Goal: Information Seeking & Learning: Learn about a topic

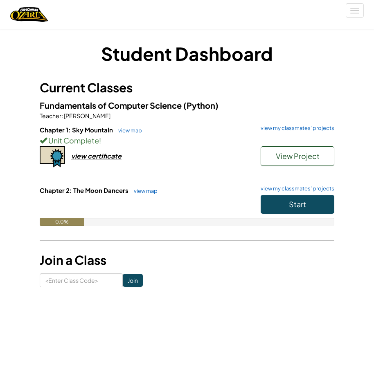
scroll to position [41, 0]
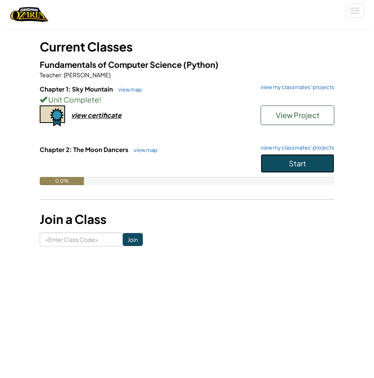
click at [294, 160] on span "Start" at bounding box center [297, 163] width 17 height 9
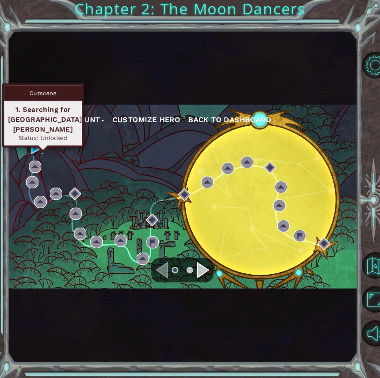
click at [36, 144] on img at bounding box center [37, 148] width 12 height 12
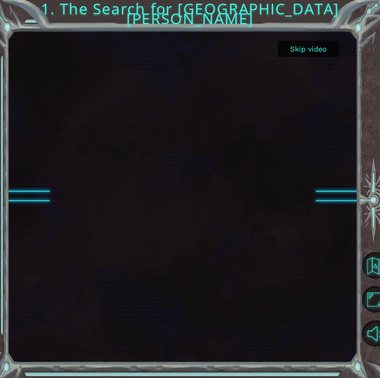
click at [290, 49] on button "Skip video" at bounding box center [308, 49] width 61 height 16
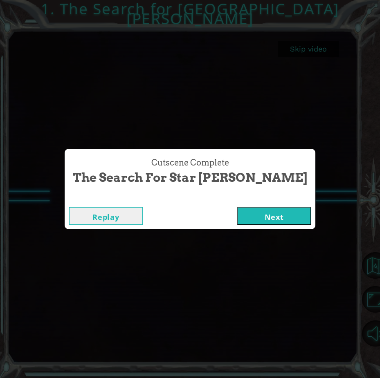
click at [261, 213] on button "Next" at bounding box center [274, 216] width 74 height 18
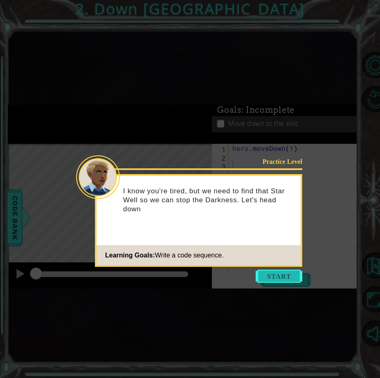
click at [293, 274] on button "Start" at bounding box center [279, 276] width 47 height 13
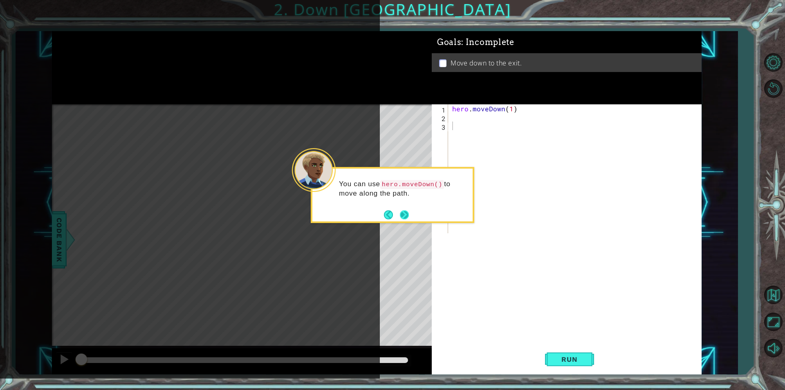
click at [373, 212] on button "Next" at bounding box center [404, 214] width 9 height 9
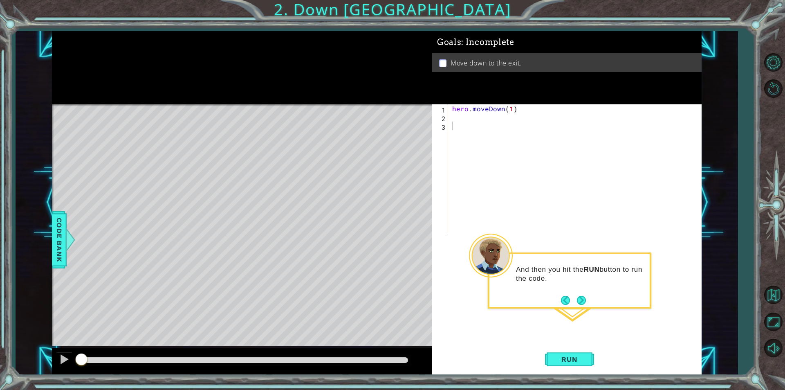
click at [373, 297] on button "Next" at bounding box center [581, 300] width 9 height 9
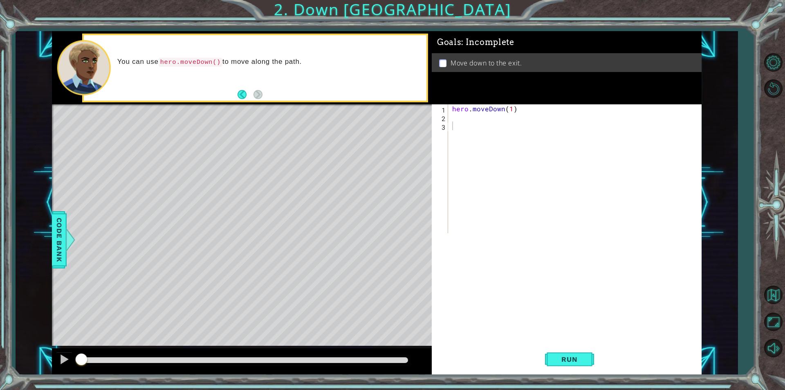
click at [373, 107] on div "1 2 3 hero . moveDown ( 1 ) ההההההההההההההההההההההההההההההההההההההההההההההההההה…" at bounding box center [565, 168] width 267 height 129
drag, startPoint x: 449, startPoint y: 107, endPoint x: 503, endPoint y: 109, distance: 54.0
click at [373, 103] on div "Goals : Incomplete Move down to the exit. 1 2 3 hero . moveDown ( 1 ) ההההההההה…" at bounding box center [567, 202] width 270 height 343
click at [373, 109] on div "hero . moveDown ( 1 )" at bounding box center [577, 177] width 253 height 146
drag, startPoint x: 513, startPoint y: 109, endPoint x: 434, endPoint y: 90, distance: 81.5
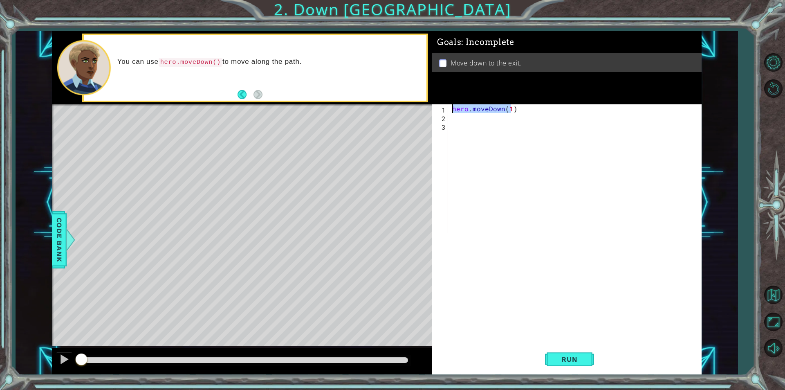
click at [373, 90] on div "Goals : Incomplete Move down to the exit. hero.moveDown(1) 1 2 3 hero . moveDow…" at bounding box center [567, 202] width 270 height 343
click at [373, 110] on div "hero . moveDown ( 1 )" at bounding box center [577, 177] width 253 height 146
drag, startPoint x: 516, startPoint y: 110, endPoint x: 490, endPoint y: 99, distance: 27.9
click at [373, 99] on div "Goals : Incomplete Move down to the exit. hero.moveDown(1) 1 2 3 hero . moveDow…" at bounding box center [567, 202] width 270 height 343
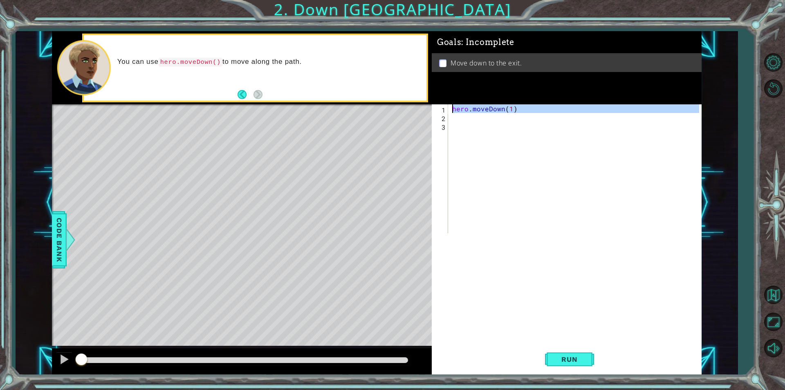
type textarea "hero.moveDown(1)"
click at [373, 116] on div "hero . moveDown ( 1 )" at bounding box center [575, 168] width 249 height 129
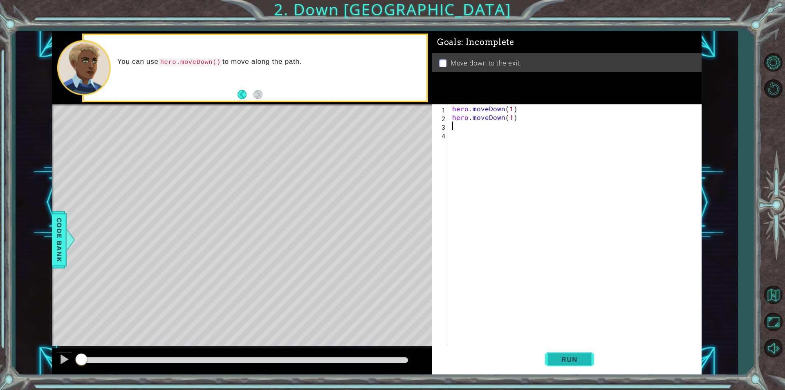
click at [373, 351] on button "Run" at bounding box center [569, 359] width 49 height 27
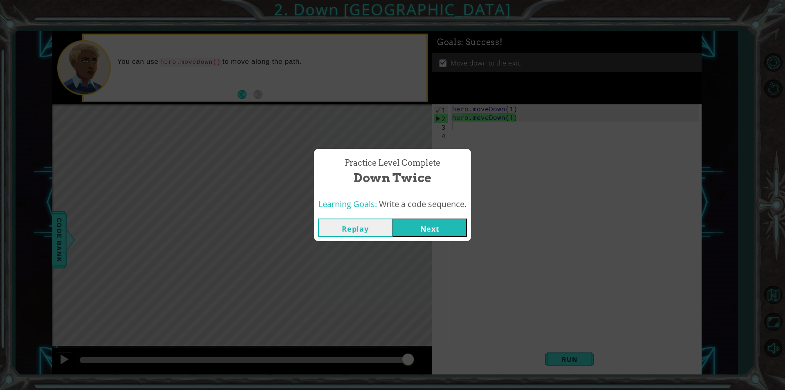
click at [373, 226] on button "Next" at bounding box center [430, 227] width 74 height 18
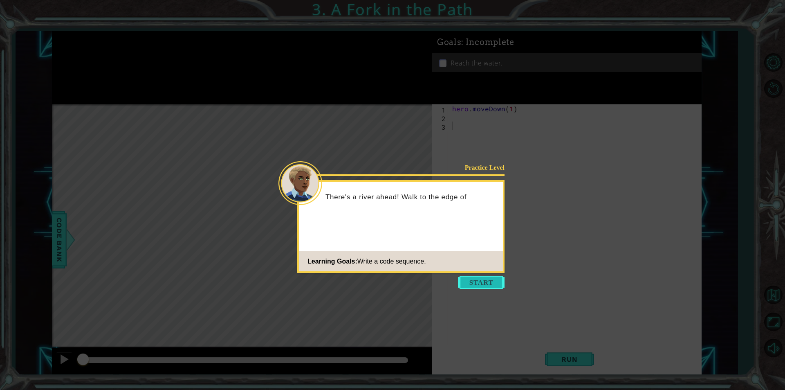
click at [373, 276] on button "Start" at bounding box center [481, 282] width 47 height 13
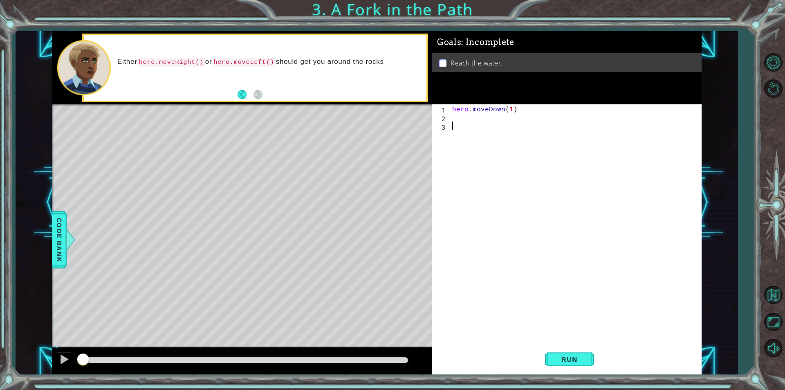
click at [373, 108] on div "hero . moveDown ( 1 )" at bounding box center [577, 233] width 253 height 258
type textarea "hero.moveDown(1)"
click at [373, 124] on div "hero . moveDown ( 1 )" at bounding box center [577, 233] width 253 height 258
click at [373, 120] on div "hero . moveDown ( 1 )" at bounding box center [577, 233] width 253 height 258
paste textarea "hero.moveDown(1)"
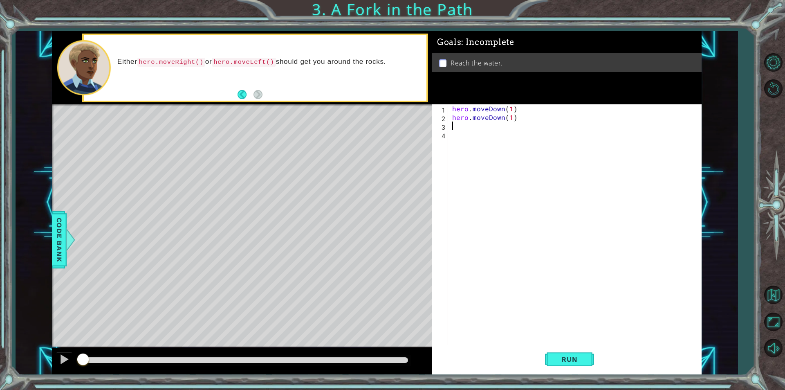
click at [373, 118] on div "hero . moveDown ( 1 ) hero . moveDown ( 1 )" at bounding box center [577, 233] width 253 height 258
click at [373, 117] on div "hero . moveDown ( 1 ) hero . moveDown ( 1 )" at bounding box center [577, 233] width 253 height 258
type textarea "hero.moveLeft(1)"
click at [373, 126] on div "hero . moveDown ( 1 ) hero . moveLeft ( 1 )" at bounding box center [577, 233] width 253 height 258
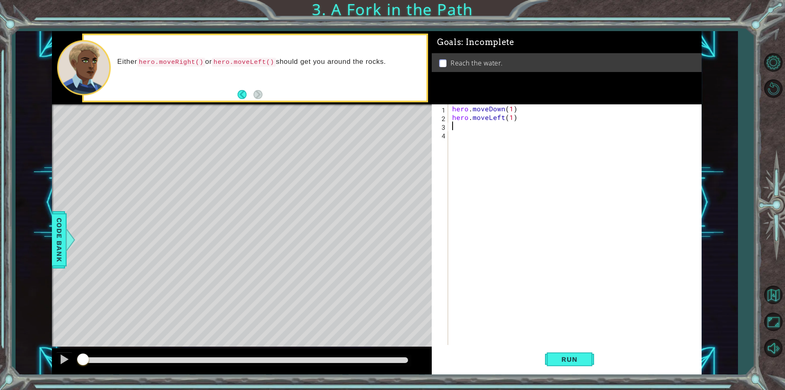
scroll to position [0, 0]
click at [373, 360] on span "Run" at bounding box center [569, 359] width 32 height 8
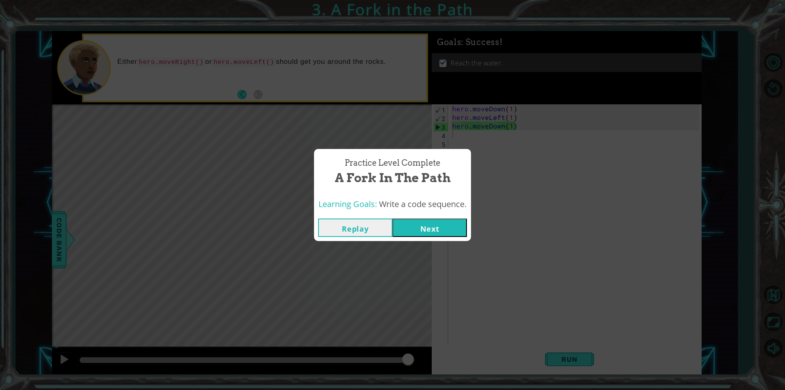
click at [373, 227] on button "Next" at bounding box center [430, 227] width 74 height 18
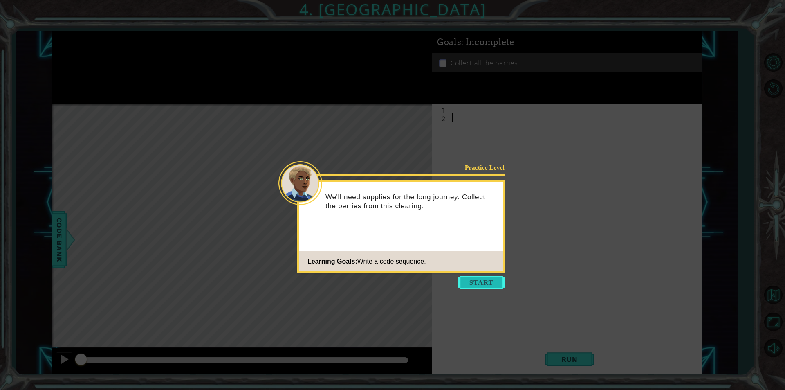
click at [373, 285] on button "Start" at bounding box center [481, 282] width 47 height 13
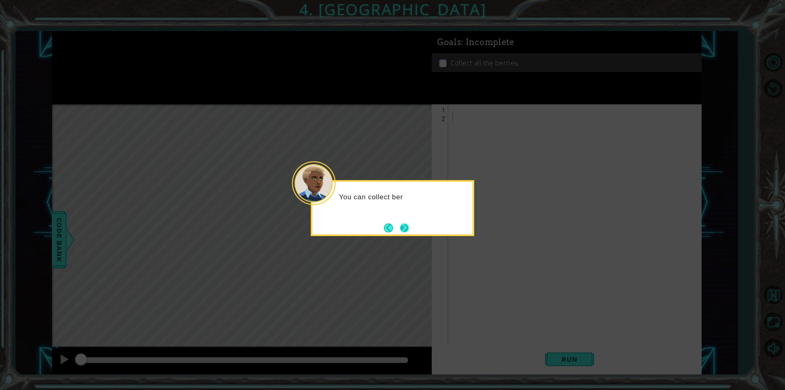
click at [373, 223] on button "Next" at bounding box center [404, 227] width 9 height 9
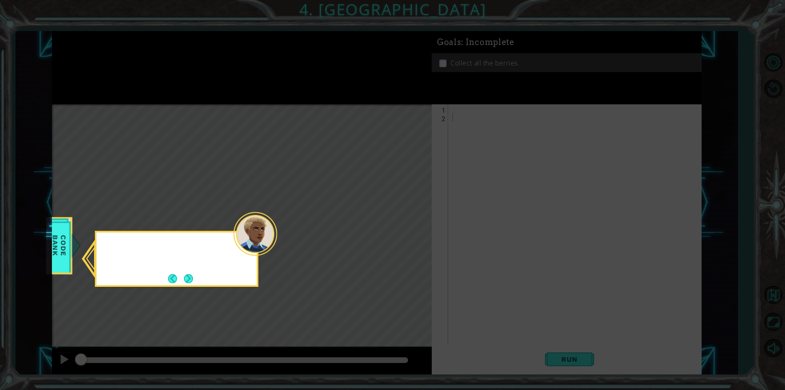
click at [373, 226] on icon at bounding box center [392, 195] width 785 height 390
click at [184, 275] on button "Next" at bounding box center [188, 278] width 9 height 9
click at [187, 274] on button "Next" at bounding box center [188, 278] width 9 height 9
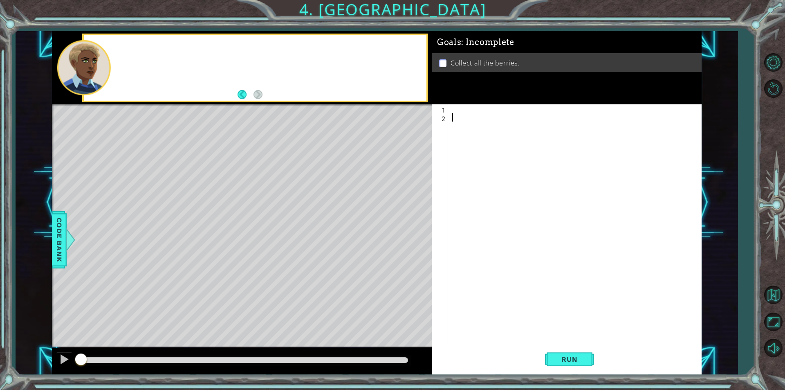
click at [187, 274] on div "Level Map" at bounding box center [241, 224] width 378 height 241
click at [373, 106] on div at bounding box center [577, 233] width 253 height 258
type textarea "hero.moveLeft()"
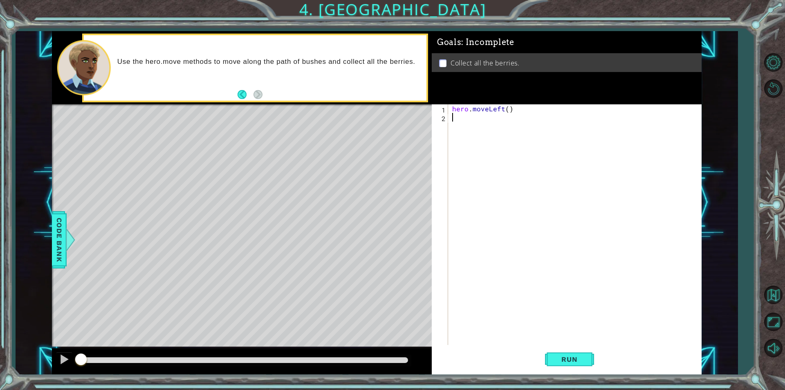
click at [373, 118] on div "hero . moveLeft ( )" at bounding box center [577, 233] width 253 height 258
click at [73, 239] on div at bounding box center [70, 239] width 10 height 25
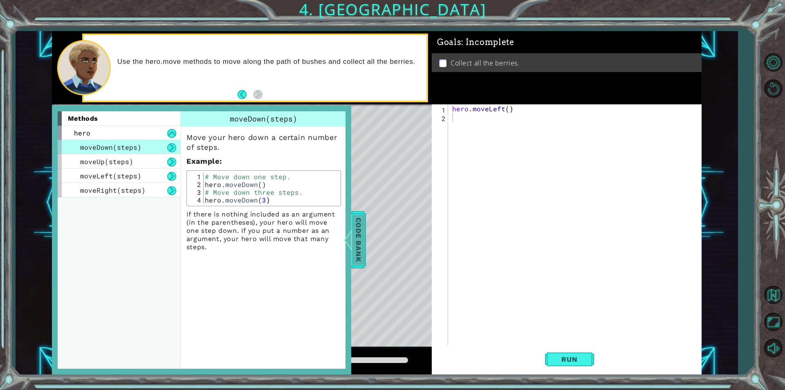
click at [352, 227] on div "Code Bank" at bounding box center [358, 239] width 15 height 57
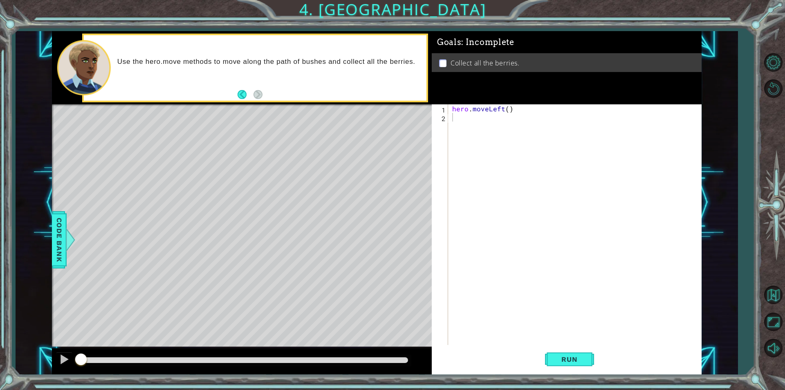
click at [373, 107] on div "hero . moveLeft ( )" at bounding box center [577, 233] width 253 height 258
type textarea "hero.moveLeft(2)"
click at [373, 125] on div "hero . moveLeft ( 2 )" at bounding box center [577, 233] width 253 height 258
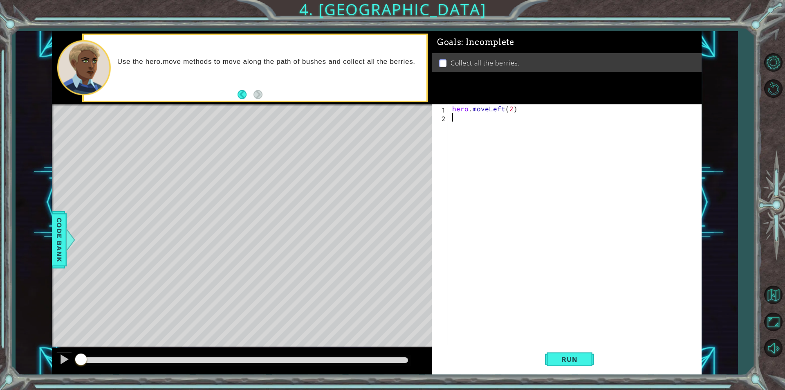
type textarea "c"
paste textarea "Code Area"
click at [373, 353] on button "Run" at bounding box center [569, 359] width 49 height 27
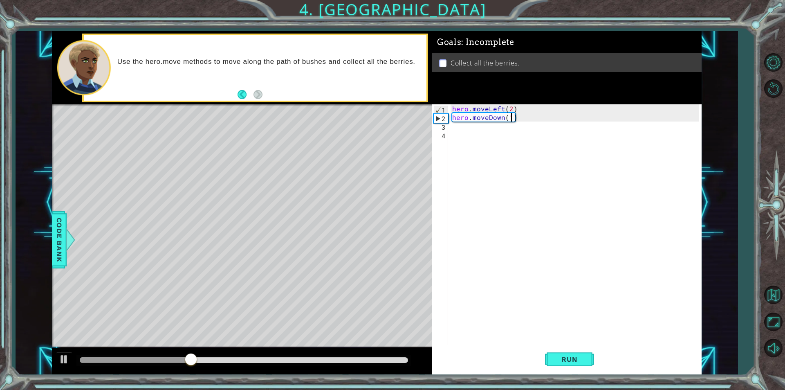
click at [373, 117] on div "hero . moveLeft ( 2 ) hero . moveDown ( 1 )" at bounding box center [577, 233] width 253 height 258
type textarea "hero.moveDown(2)"
click at [373, 129] on div "hero . moveLeft ( 2 ) hero . moveDown ( 2 )" at bounding box center [577, 233] width 253 height 258
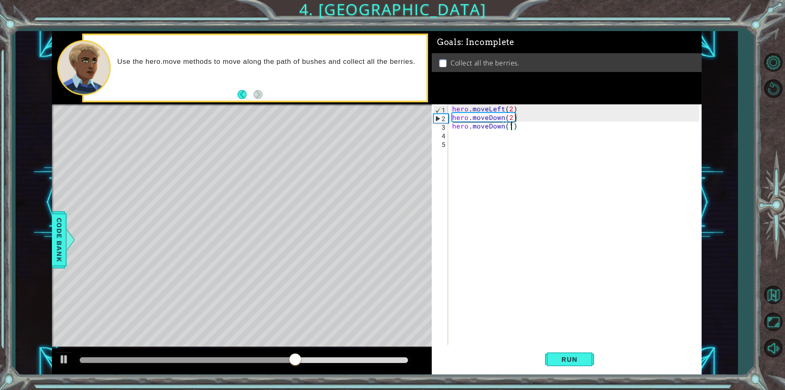
click at [373, 128] on div "hero . moveLeft ( 2 ) hero . moveDown ( 2 ) hero . moveDown ( 1 )" at bounding box center [577, 233] width 253 height 258
click at [373, 128] on div "hero . moveLeft ( 2 ) hero . moveDown ( 2 ) hero . moveDown ( 2 )" at bounding box center [577, 233] width 253 height 258
type textarea "hero.moveRight(2)"
click at [373, 361] on span "Run" at bounding box center [569, 359] width 32 height 8
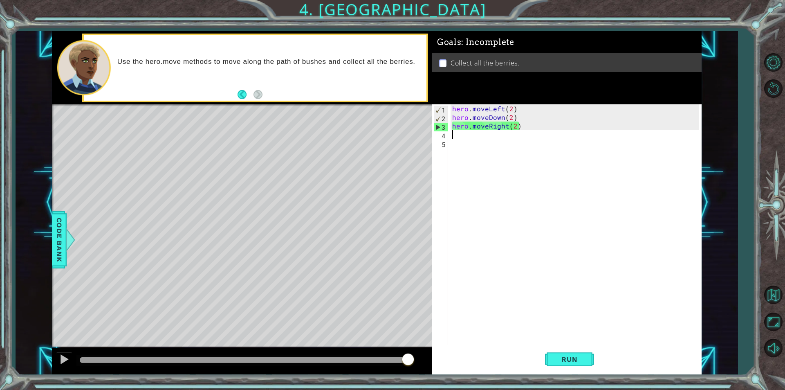
click at [373, 134] on div "hero . moveLeft ( 2 ) hero . moveDown ( 2 ) hero . moveRight ( 2 )" at bounding box center [577, 233] width 253 height 258
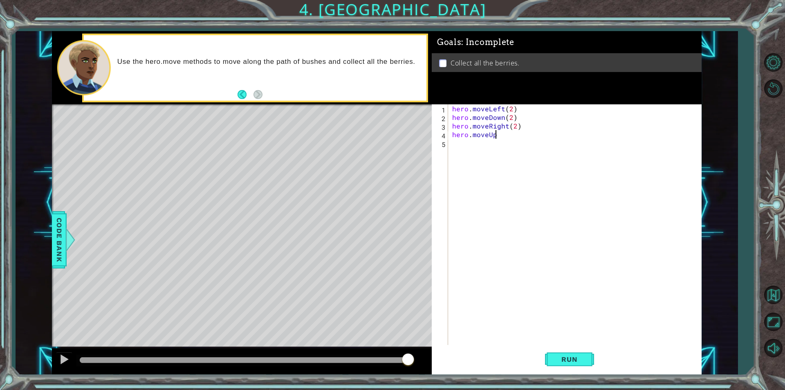
scroll to position [0, 2]
type textarea "hero.moveUp()"
click at [373, 363] on span "Run" at bounding box center [569, 359] width 32 height 8
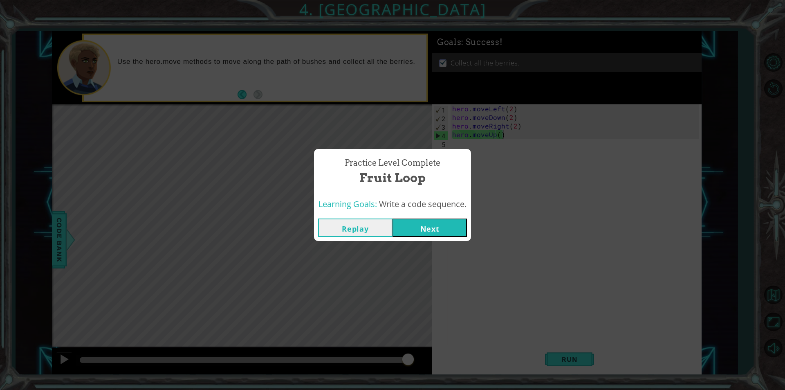
click at [373, 227] on button "Next" at bounding box center [430, 227] width 74 height 18
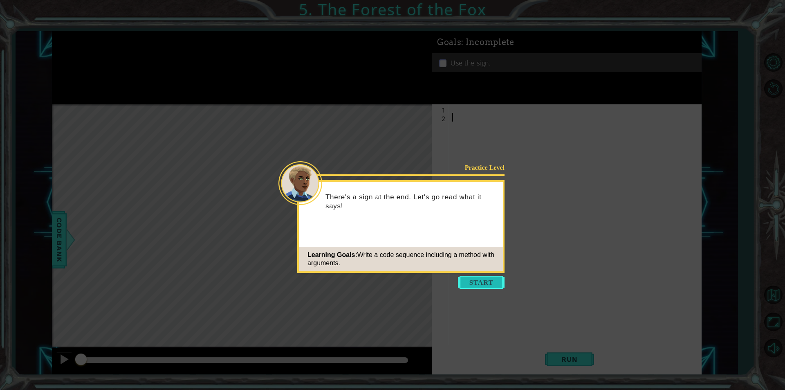
click at [373, 285] on button "Start" at bounding box center [481, 282] width 47 height 13
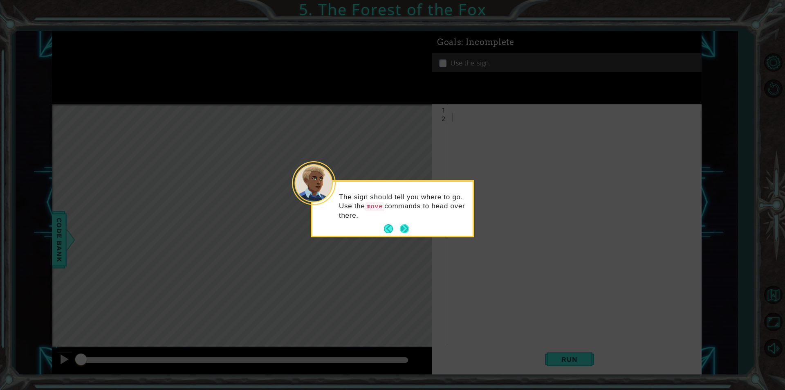
click at [373, 229] on button "Next" at bounding box center [404, 228] width 9 height 9
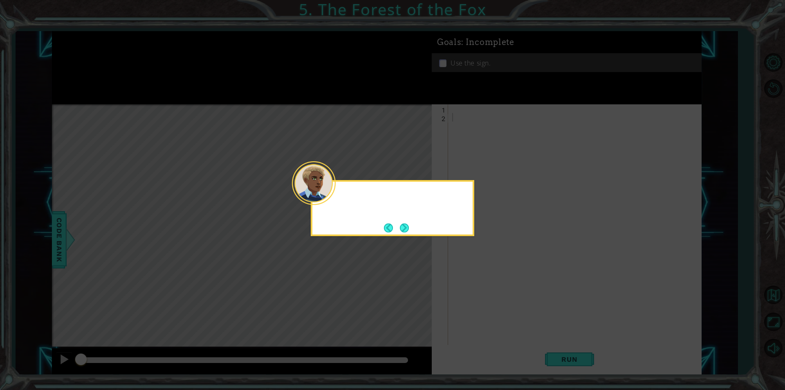
click at [373, 229] on button "Next" at bounding box center [404, 227] width 9 height 9
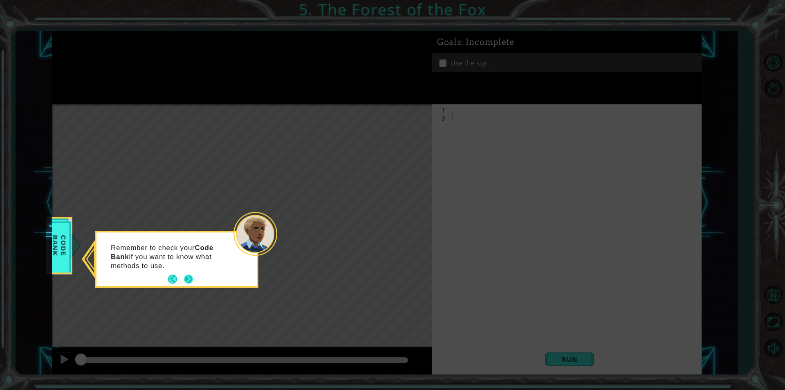
click at [186, 278] on button "Next" at bounding box center [188, 278] width 9 height 9
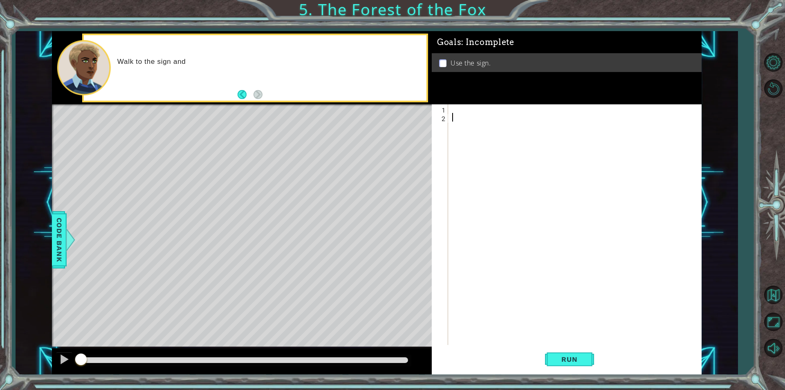
click at [373, 110] on div at bounding box center [577, 233] width 253 height 258
type textarea "hero.moveRight()"
click at [373, 115] on div "hero . moveRight ( )" at bounding box center [575, 224] width 249 height 240
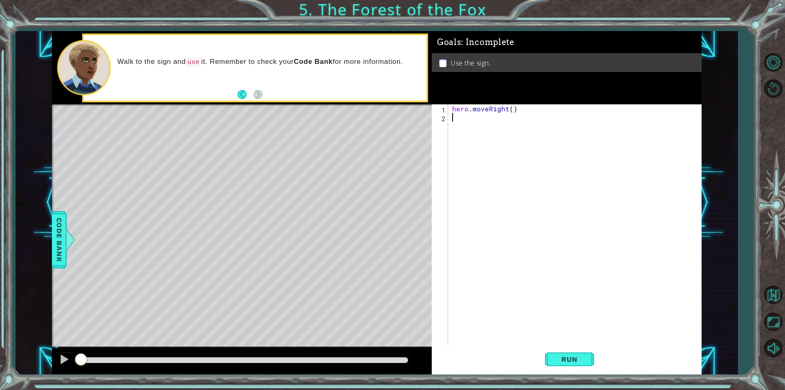
paste textarea "hero.moveDown(1)"
click at [373, 121] on div "hero . moveRight ( ) hero . moveDown ( 1 )" at bounding box center [577, 233] width 253 height 258
click at [373, 109] on div "hero . moveRight ( ) hero . moveUp ( 1 )" at bounding box center [577, 233] width 253 height 258
type textarea "hero.moveRight()"
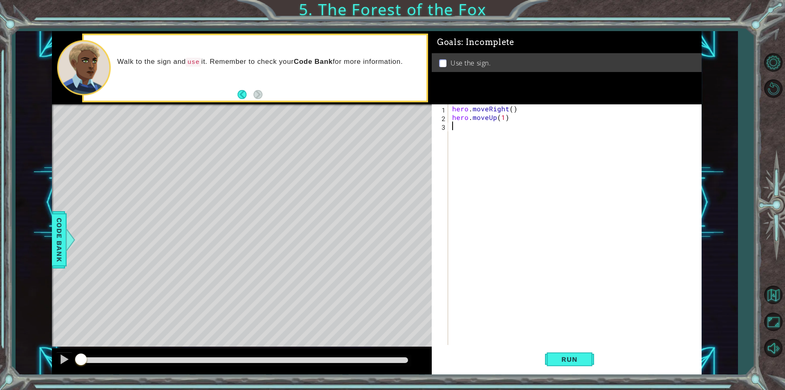
click at [373, 132] on div "hero . moveRight ( ) hero . moveUp ( 1 )" at bounding box center [577, 233] width 253 height 258
click at [373, 110] on div "hero . moveRight ( ) hero . moveUp ( 1 )" at bounding box center [577, 233] width 253 height 258
type textarea "hero.moveRight()"
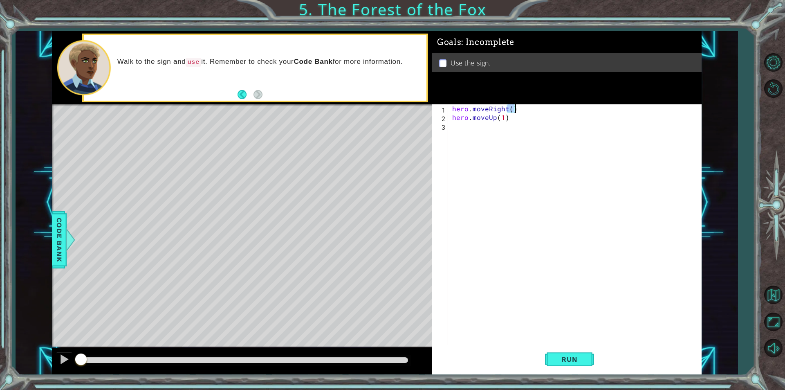
click at [373, 112] on div "hero . moveRight ( ) hero . moveUp ( 1 )" at bounding box center [575, 224] width 249 height 240
drag, startPoint x: 518, startPoint y: 109, endPoint x: 449, endPoint y: 107, distance: 69.2
click at [373, 107] on div "hero.moveRight() 1 2 3 hero . moveRight ( ) hero . moveUp ( 1 ) ההההההההההההההה…" at bounding box center [565, 224] width 267 height 240
click at [373, 129] on div "hero . moveRight ( ) hero . moveUp ( 1 )" at bounding box center [577, 233] width 253 height 258
paste textarea "hero.moveRight()"
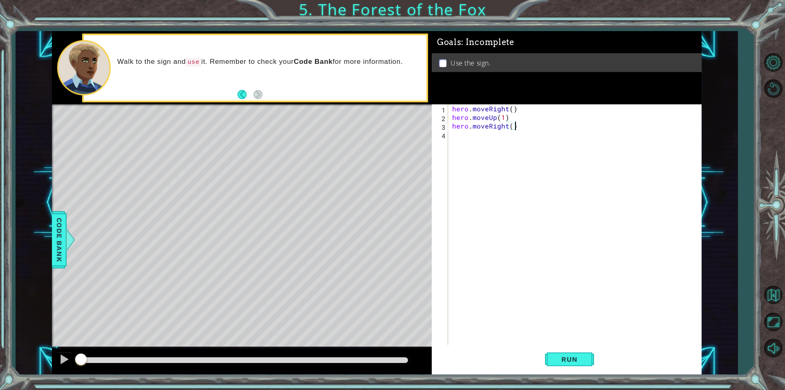
click at [373, 124] on div "hero . moveRight ( ) hero . moveUp ( 1 ) hero . moveRight ( )" at bounding box center [577, 233] width 253 height 258
type textarea "hero.moveLeft()"
click at [373, 142] on div "hero . moveRight ( ) hero . moveUp ( 1 ) hero . moveLeft ( )" at bounding box center [577, 233] width 253 height 258
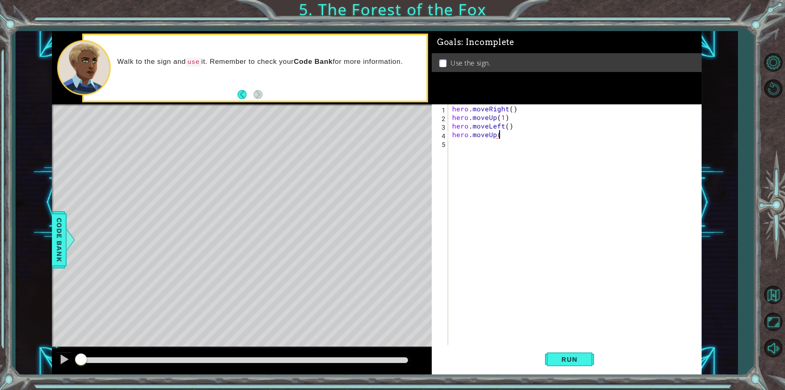
type textarea "hero.moveUp()"
click at [373, 152] on div "hero . moveRight ( ) hero . moveUp ( 1 ) hero . moveLeft ( ) hero . moveUp ( )" at bounding box center [577, 233] width 253 height 258
paste textarea "hero.moveRight()"
click at [373, 141] on div "hero . moveRight ( ) hero . moveUp ( 1 ) hero . moveLeft ( ) hero . moveUp ( ) …" at bounding box center [577, 233] width 253 height 258
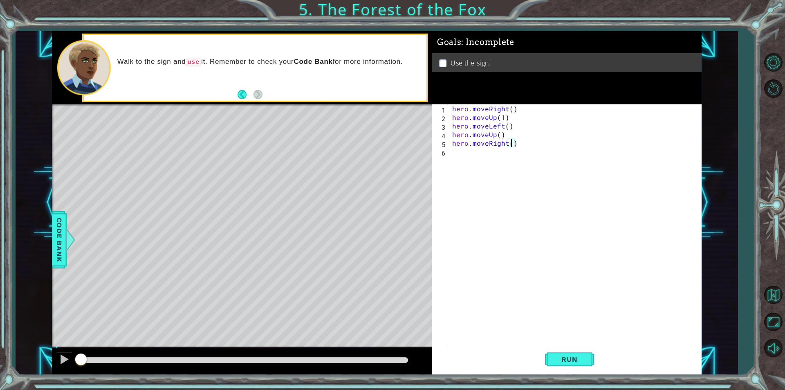
type textarea "hero.moveRight(2)"
click at [373, 157] on div "hero . moveRight ( ) hero . moveUp ( 1 ) hero . moveLeft ( ) hero . moveUp ( ) …" at bounding box center [577, 233] width 253 height 258
paste textarea "hero.moveRight()"
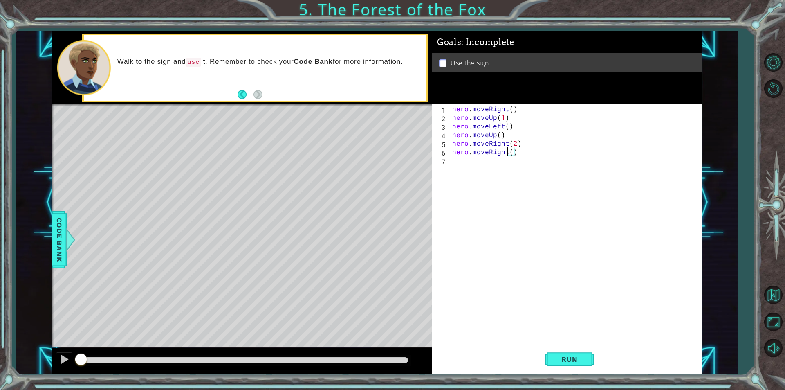
click at [373, 151] on div "hero . moveRight ( ) hero . moveUp ( 1 ) hero . moveLeft ( ) hero . moveUp ( ) …" at bounding box center [577, 233] width 253 height 258
type textarea "hero.moveDown()"
click at [373, 361] on span "Run" at bounding box center [569, 359] width 32 height 8
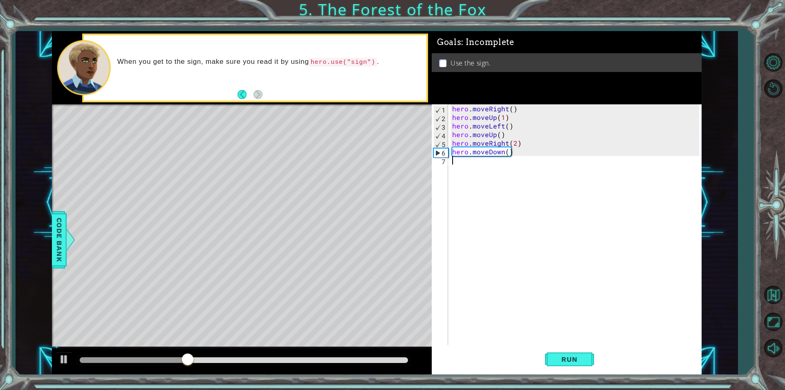
click at [373, 163] on div "hero . moveRight ( ) hero . moveUp ( 1 ) hero . moveLeft ( ) hero . moveUp ( ) …" at bounding box center [577, 233] width 253 height 258
click at [368, 58] on code "hero.use("sign")" at bounding box center [343, 62] width 68 height 9
click at [370, 58] on code "hero.use("sign")" at bounding box center [343, 62] width 68 height 9
drag, startPoint x: 370, startPoint y: 58, endPoint x: 357, endPoint y: 65, distance: 15.0
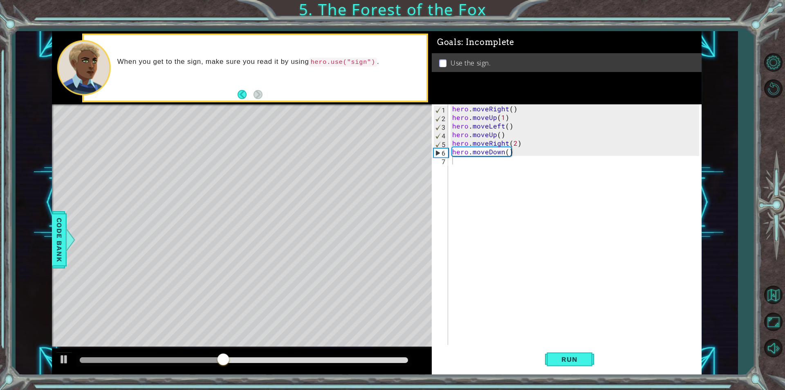
click at [357, 65] on code "hero.use("sign")" at bounding box center [343, 62] width 68 height 9
click at [373, 169] on div "methods hero moveDown(steps) moveUp(steps) moveLeft(steps) moveRight(steps) use…" at bounding box center [377, 202] width 650 height 343
click at [373, 164] on div "hero . moveRight ( ) hero . moveUp ( 1 ) hero . moveLeft ( ) hero . moveUp ( ) …" at bounding box center [577, 233] width 253 height 258
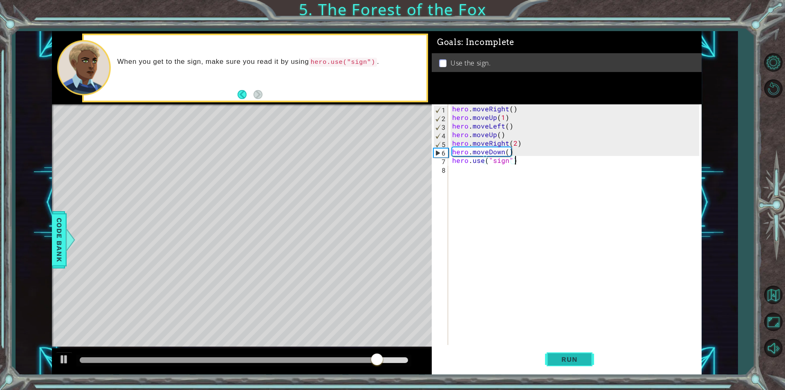
type textarea "hero.use("sign")"
click at [373, 364] on button "Run" at bounding box center [569, 359] width 49 height 27
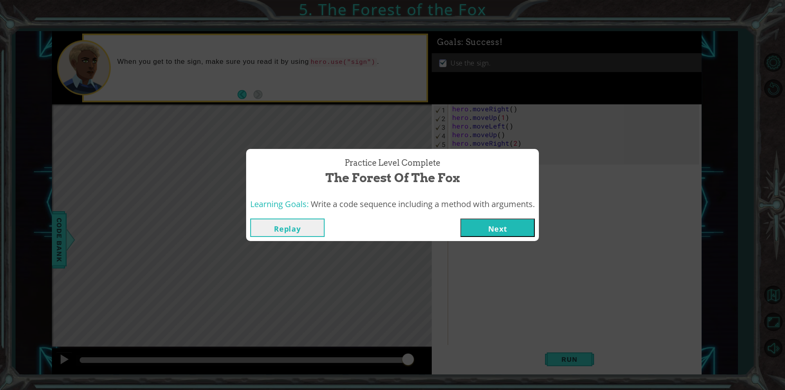
click at [373, 223] on button "Next" at bounding box center [498, 227] width 74 height 18
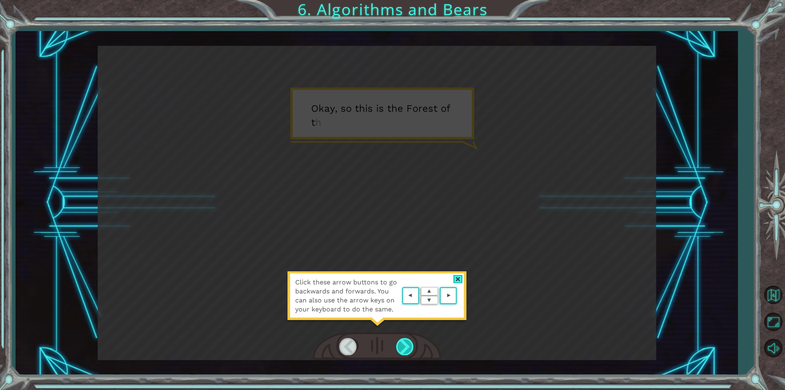
click at [373, 341] on div at bounding box center [405, 346] width 18 height 17
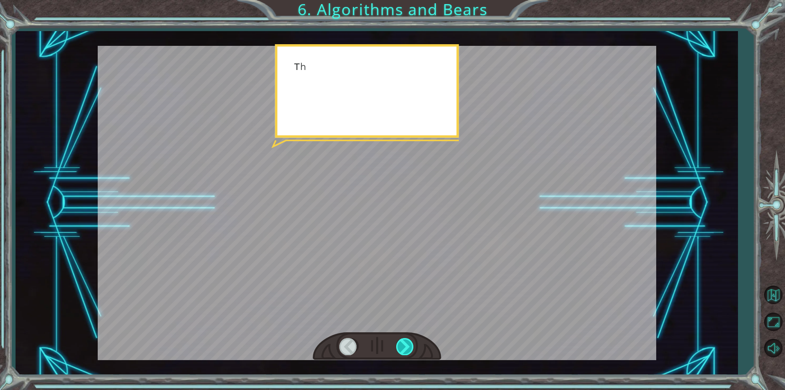
click at [373, 341] on div at bounding box center [405, 346] width 18 height 17
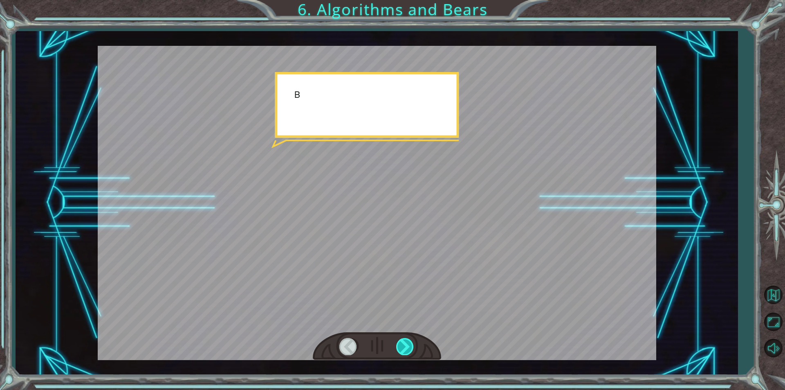
click at [373, 341] on div at bounding box center [405, 346] width 18 height 17
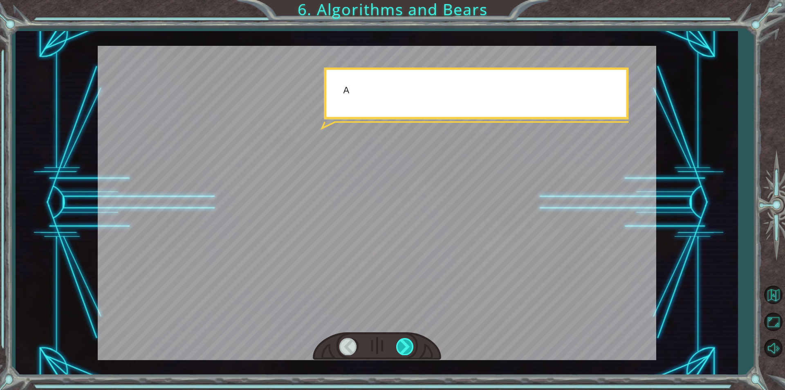
click at [373, 341] on div at bounding box center [405, 346] width 18 height 17
click at [373, 342] on div at bounding box center [405, 346] width 18 height 17
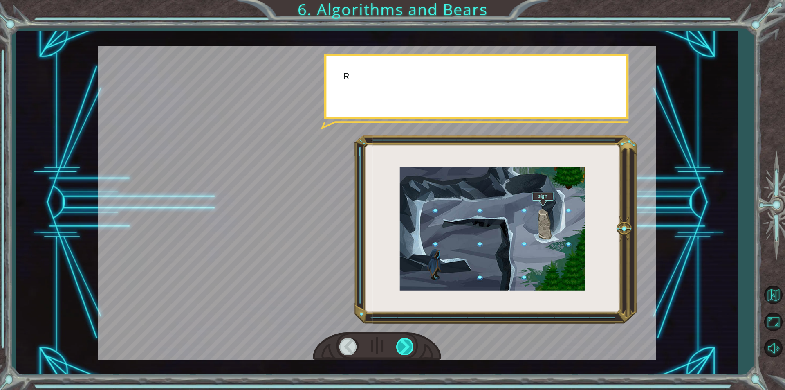
click at [373, 342] on div at bounding box center [405, 346] width 18 height 17
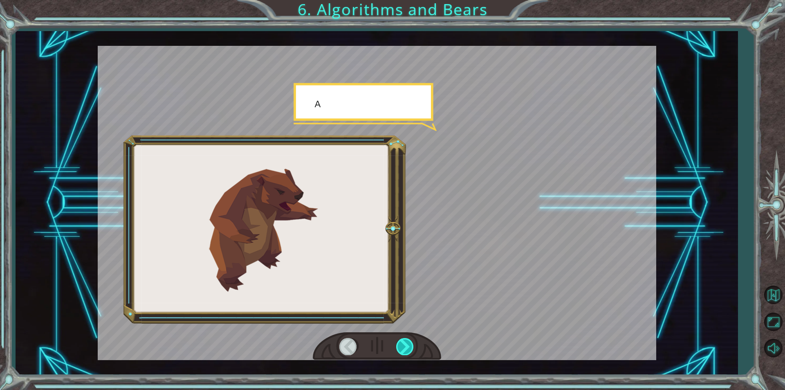
click at [373, 342] on div at bounding box center [405, 346] width 18 height 17
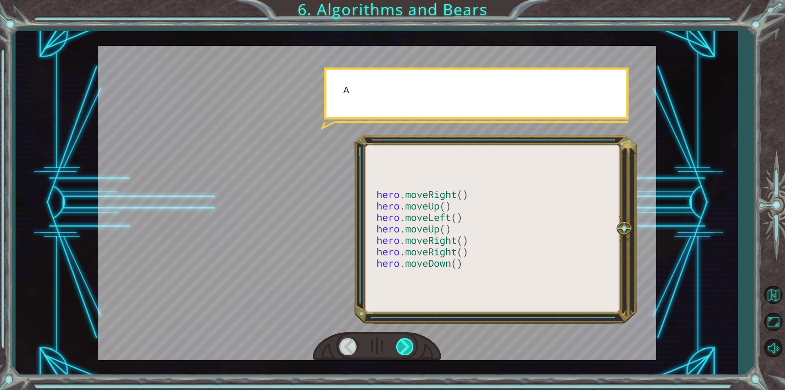
click at [373, 342] on div at bounding box center [405, 346] width 18 height 17
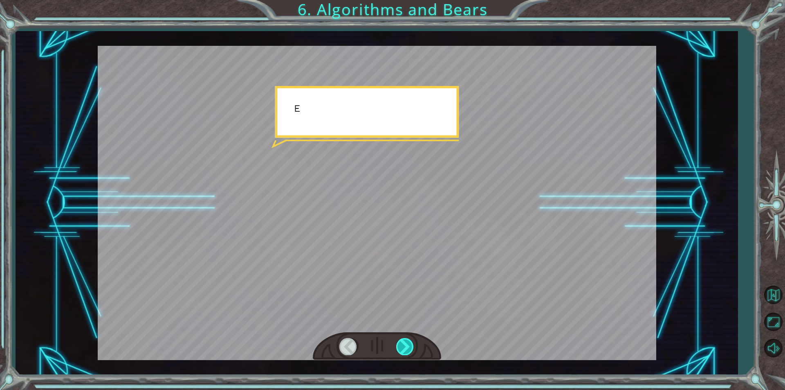
click at [373, 342] on div at bounding box center [405, 346] width 18 height 17
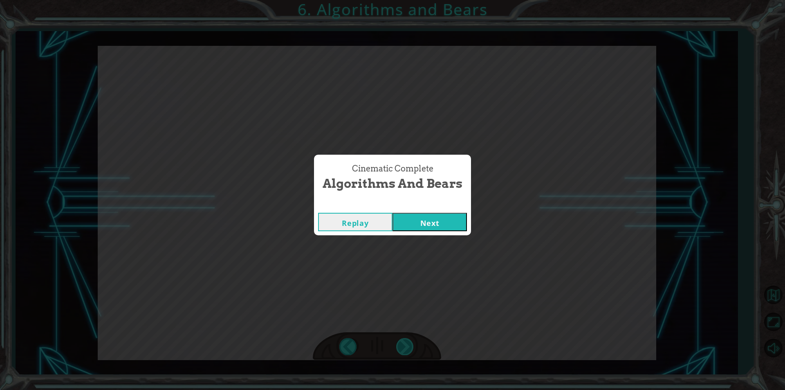
click at [373, 342] on div "Cinematic Complete Algorithms and Bears Replay Next" at bounding box center [392, 195] width 785 height 390
click at [373, 222] on button "Next" at bounding box center [430, 222] width 74 height 18
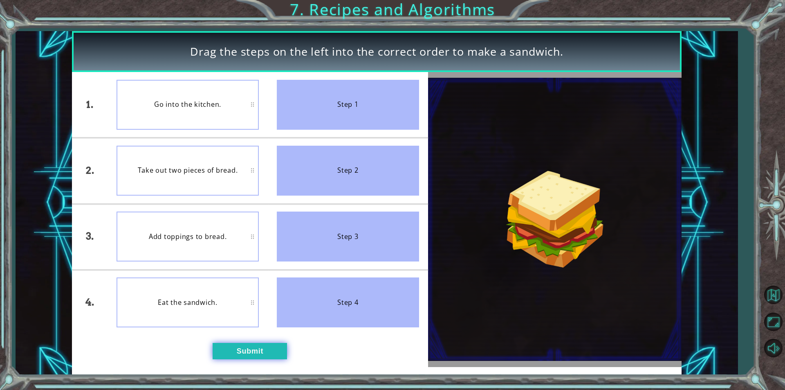
click at [268, 346] on button "Submit" at bounding box center [250, 351] width 74 height 16
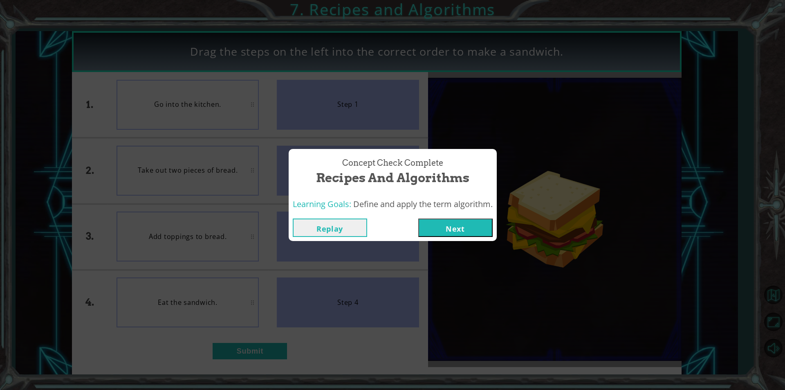
click at [373, 222] on button "Next" at bounding box center [455, 227] width 74 height 18
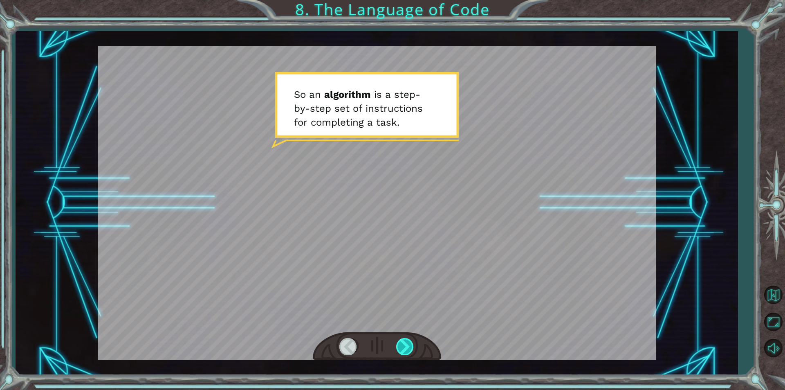
click at [373, 342] on div at bounding box center [405, 346] width 18 height 17
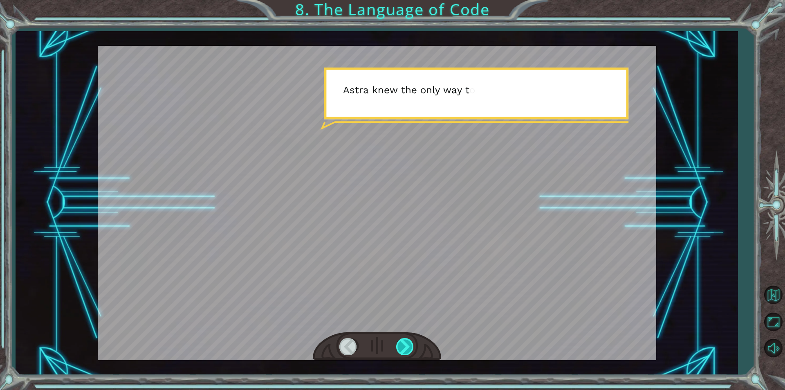
click at [373, 342] on div at bounding box center [405, 346] width 18 height 17
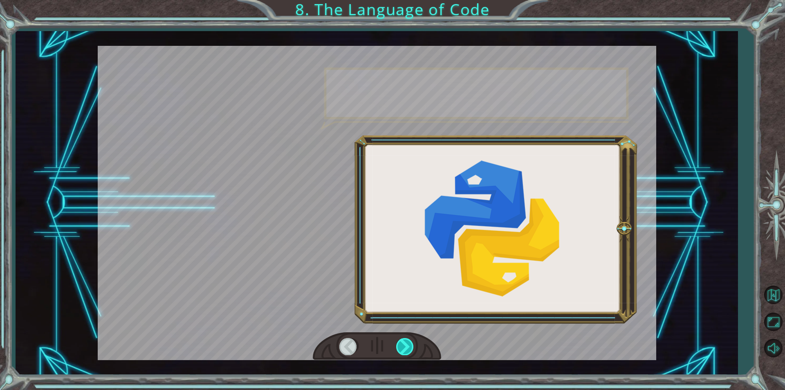
click at [373, 342] on div at bounding box center [405, 346] width 18 height 17
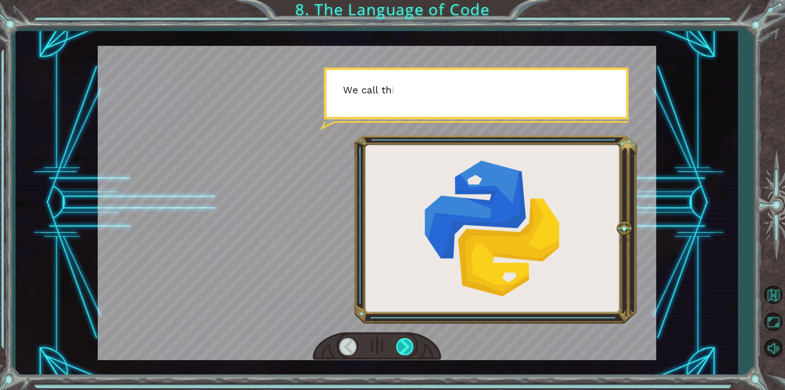
click at [373, 342] on div at bounding box center [405, 346] width 18 height 17
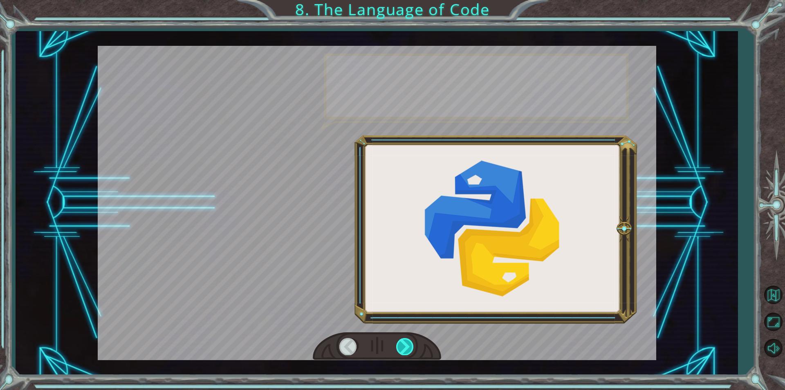
click at [373, 342] on div at bounding box center [405, 346] width 18 height 17
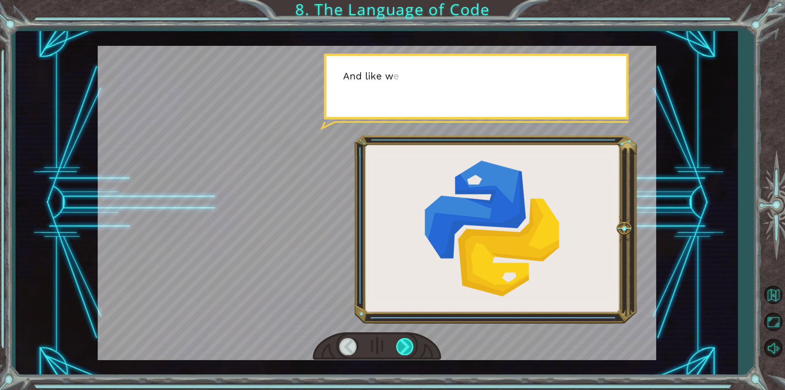
click at [373, 342] on div at bounding box center [405, 346] width 18 height 17
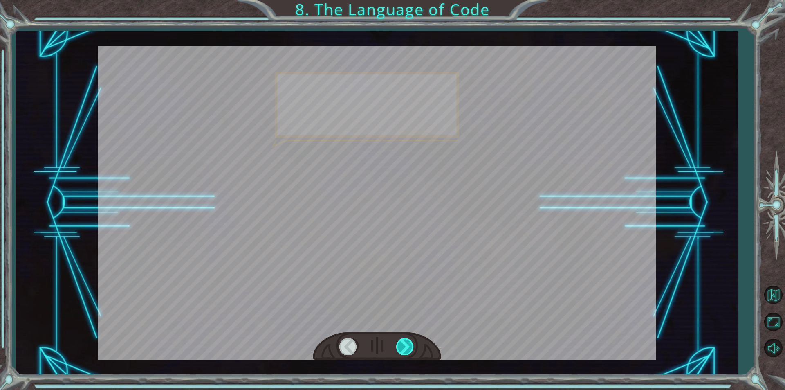
click at [373, 342] on div at bounding box center [405, 346] width 18 height 17
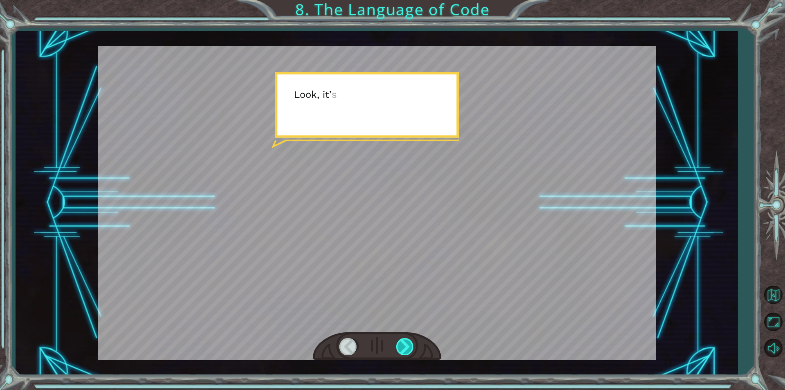
click at [373, 342] on div at bounding box center [405, 346] width 18 height 17
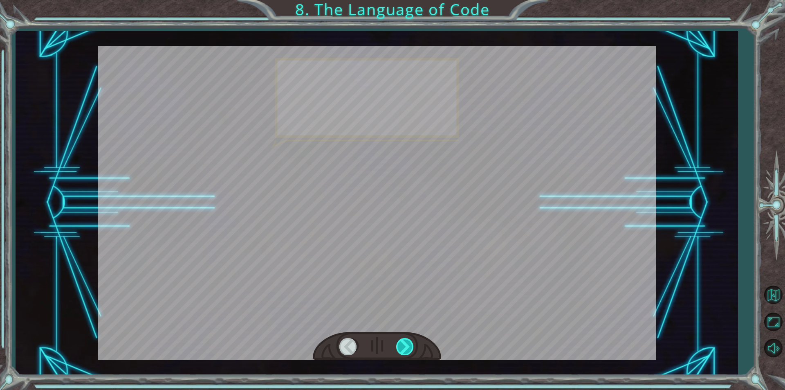
click at [373, 342] on div at bounding box center [405, 346] width 18 height 17
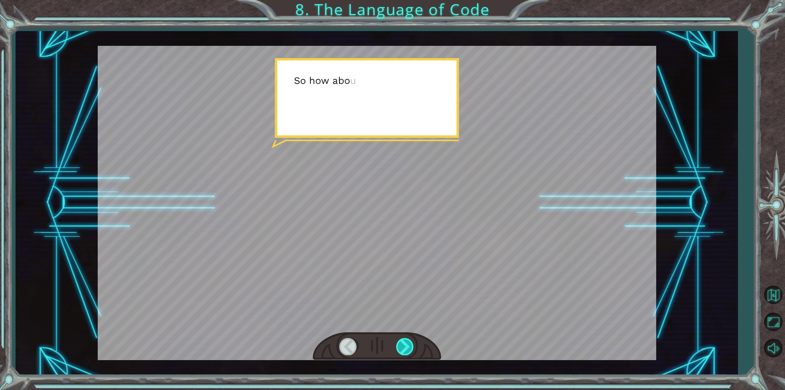
click at [373, 342] on div at bounding box center [405, 346] width 18 height 17
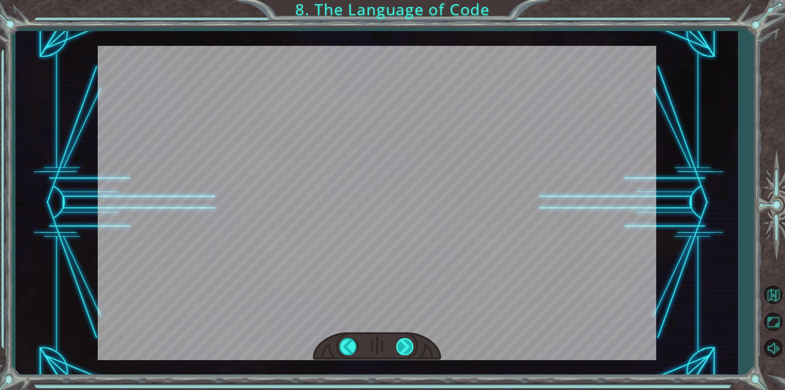
click at [373, 342] on div at bounding box center [405, 346] width 18 height 17
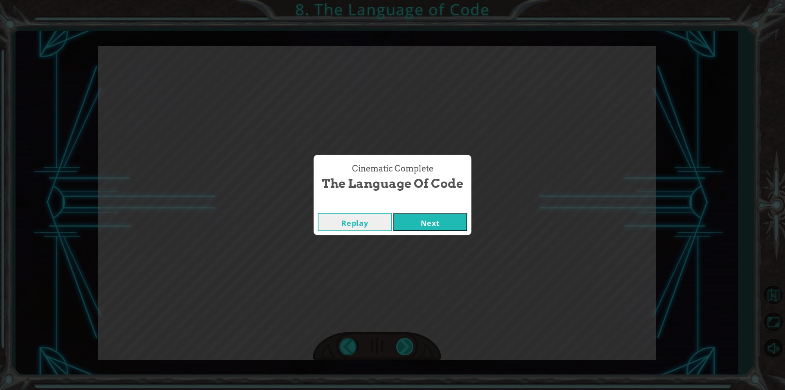
click at [373, 342] on div "Cinematic Complete The Language of Code Replay Next" at bounding box center [392, 195] width 785 height 390
click at [373, 222] on button "Next" at bounding box center [430, 222] width 74 height 18
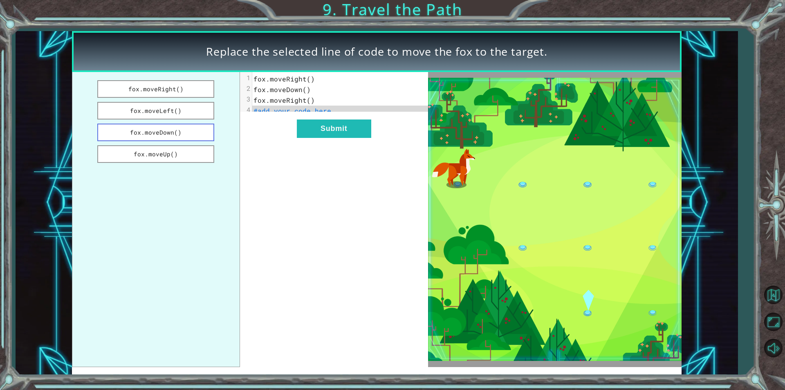
click at [201, 135] on button "fox.moveDown()" at bounding box center [155, 133] width 117 height 18
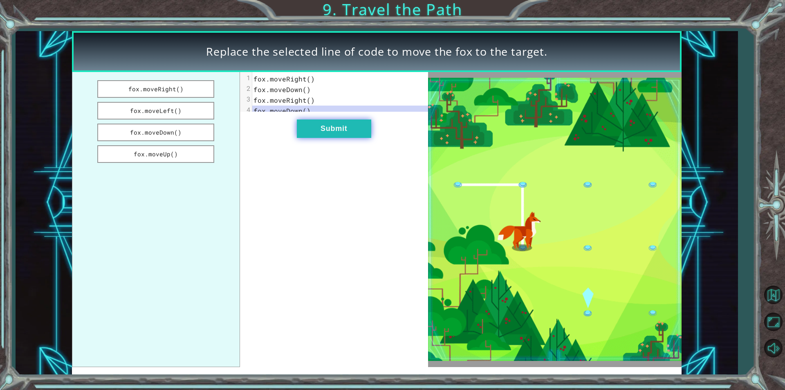
click at [298, 130] on button "Submit" at bounding box center [334, 128] width 74 height 18
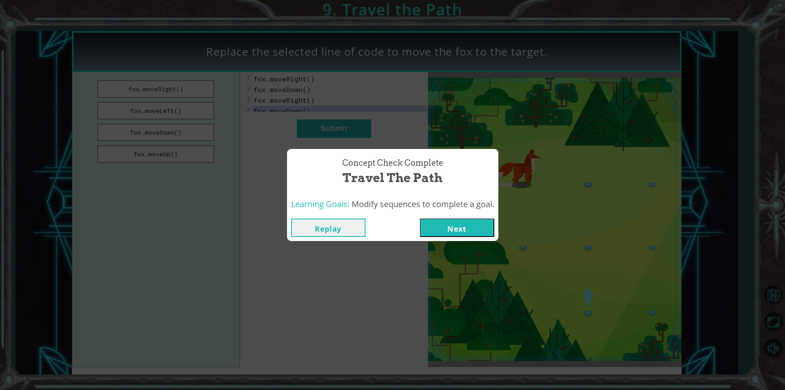
click at [373, 230] on button "Next" at bounding box center [457, 227] width 74 height 18
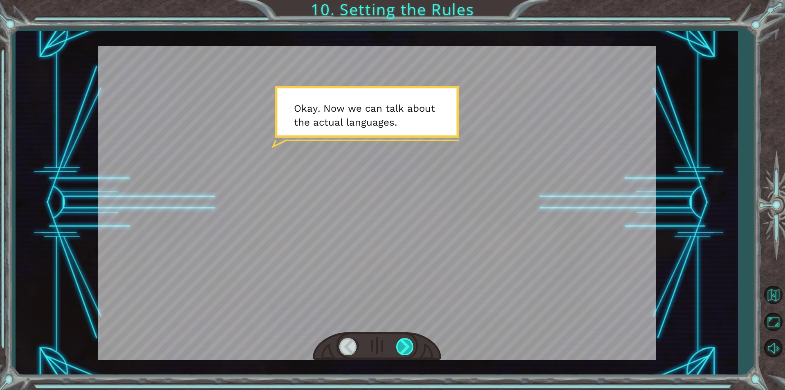
click at [373, 346] on div at bounding box center [405, 346] width 18 height 17
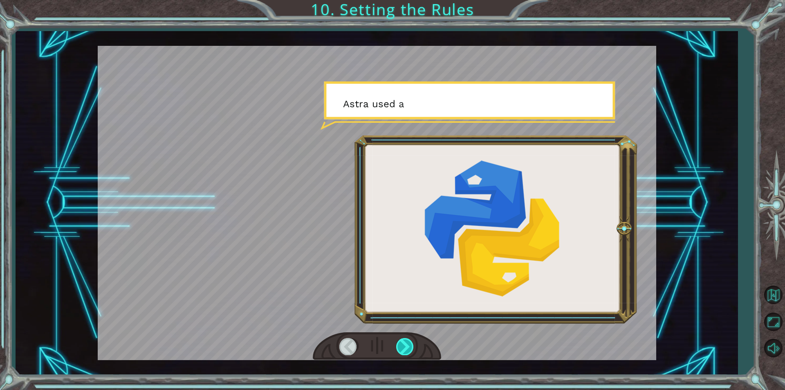
click at [373, 346] on div at bounding box center [405, 346] width 18 height 17
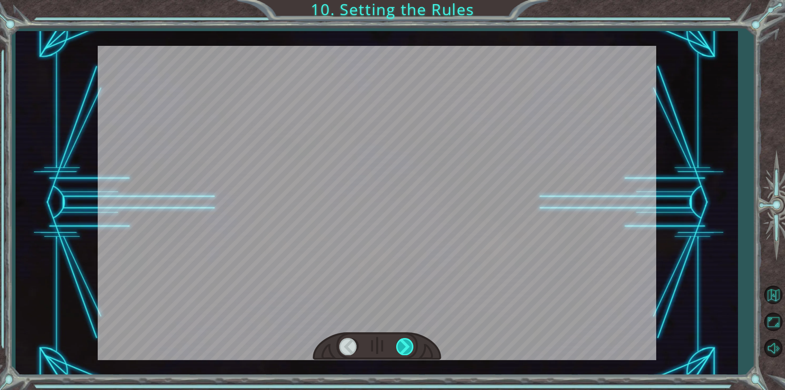
click at [373, 343] on div at bounding box center [405, 346] width 18 height 17
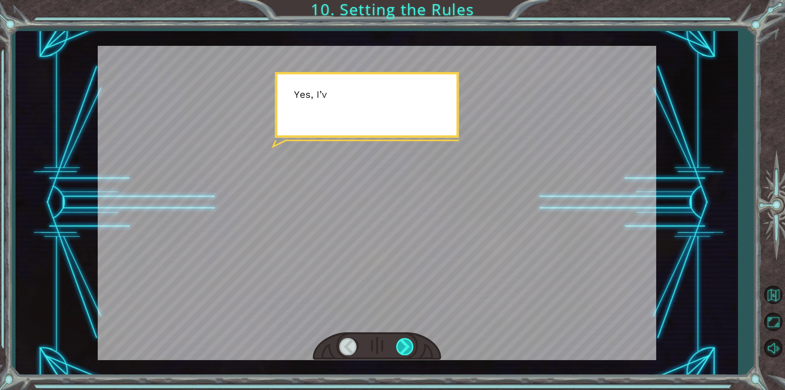
click at [373, 343] on div at bounding box center [405, 346] width 18 height 17
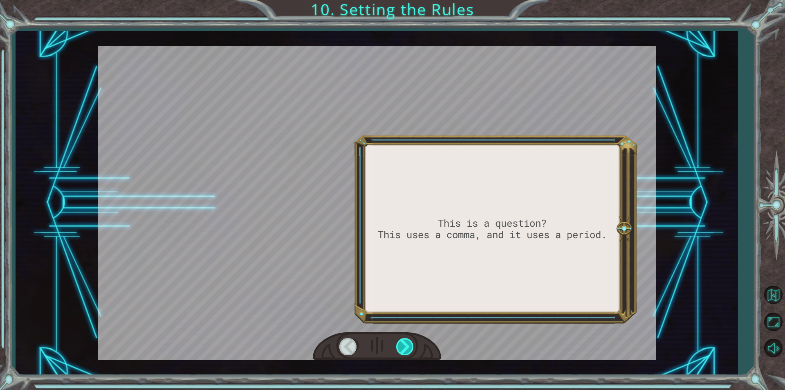
click at [373, 343] on div at bounding box center [405, 346] width 18 height 17
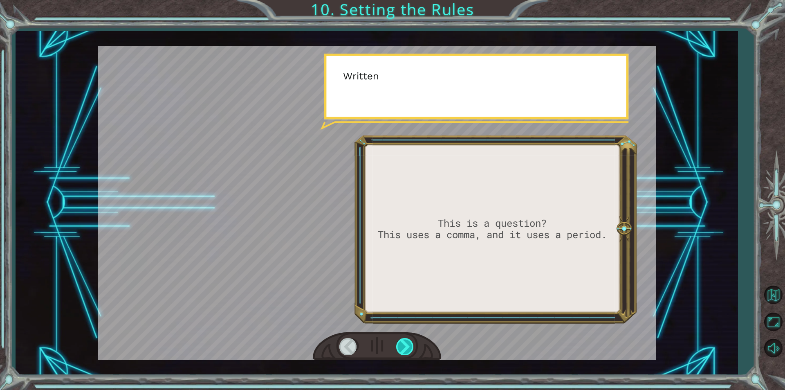
click at [373, 343] on div at bounding box center [405, 346] width 18 height 17
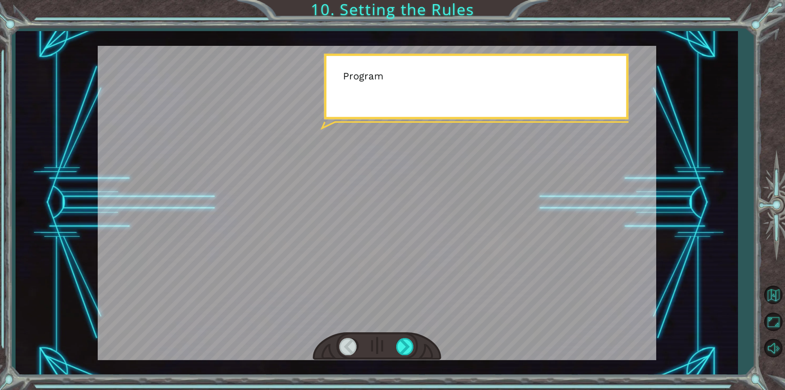
click at [373, 334] on div at bounding box center [377, 346] width 128 height 28
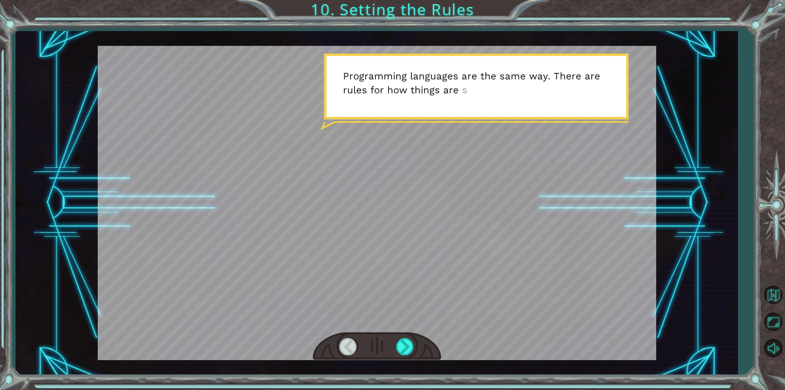
click at [373, 334] on div at bounding box center [377, 346] width 128 height 28
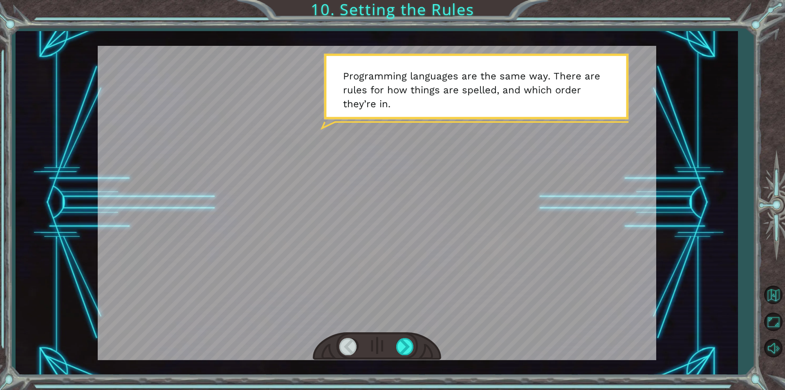
click at [373, 335] on div at bounding box center [377, 346] width 128 height 28
drag, startPoint x: 407, startPoint y: 335, endPoint x: 402, endPoint y: 339, distance: 5.8
click at [373, 338] on div at bounding box center [377, 346] width 128 height 28
click at [373, 339] on div at bounding box center [405, 346] width 18 height 17
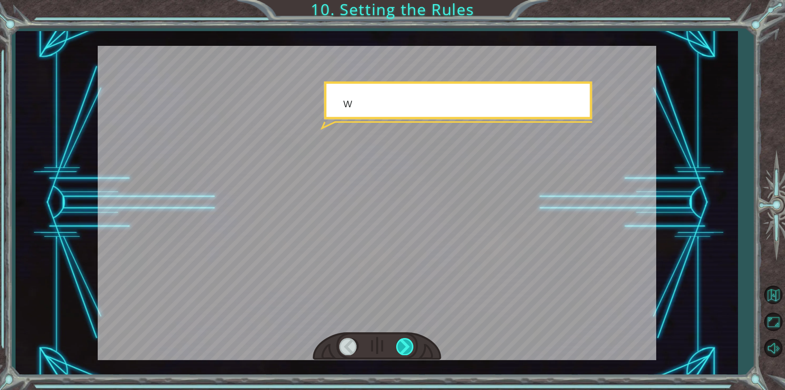
click at [373, 339] on div at bounding box center [405, 346] width 18 height 17
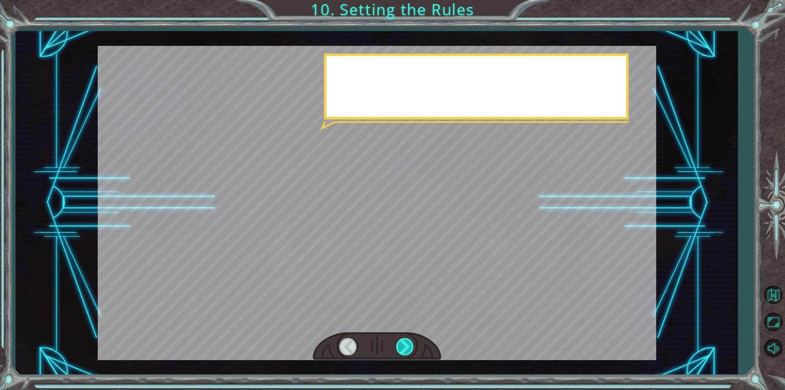
click at [373, 339] on div at bounding box center [405, 346] width 18 height 17
drag, startPoint x: 402, startPoint y: 339, endPoint x: 402, endPoint y: 346, distance: 7.4
click at [373, 345] on div at bounding box center [405, 346] width 18 height 17
click at [373, 346] on div at bounding box center [405, 346] width 18 height 17
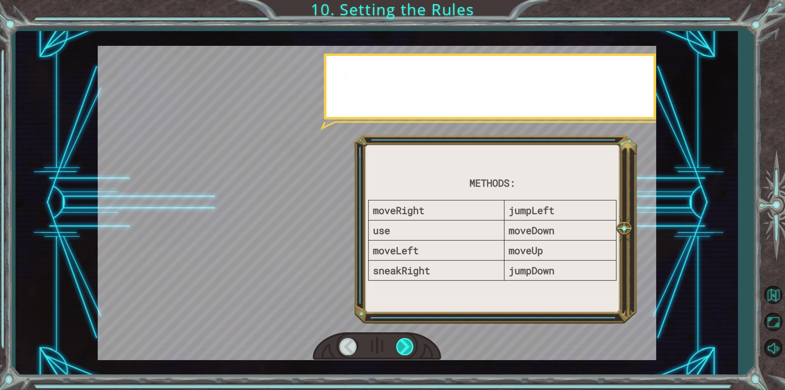
click at [373, 346] on div at bounding box center [405, 346] width 18 height 17
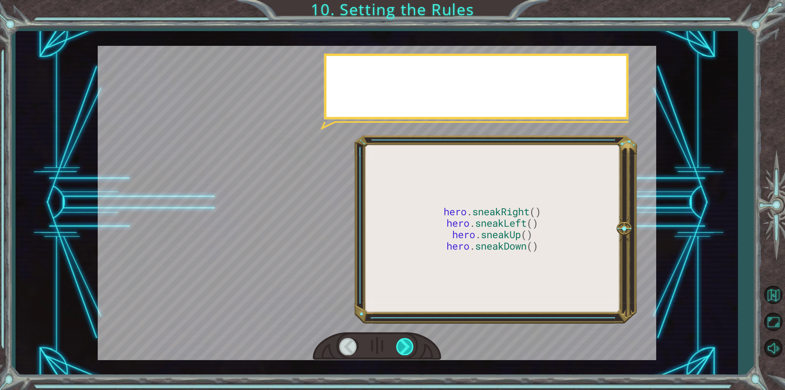
click at [373, 346] on div at bounding box center [405, 346] width 18 height 17
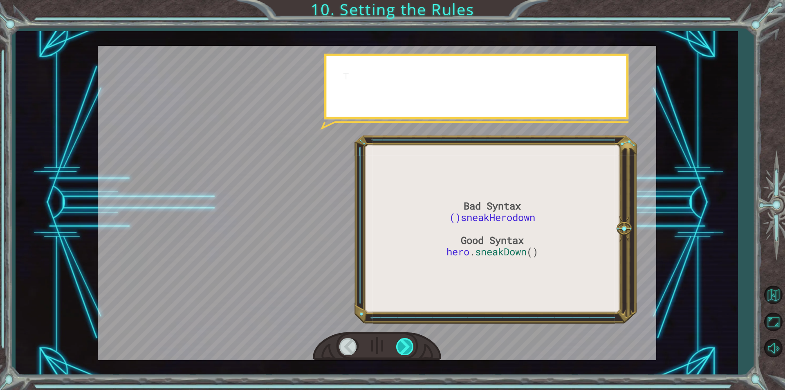
click at [373, 346] on div at bounding box center [405, 346] width 18 height 17
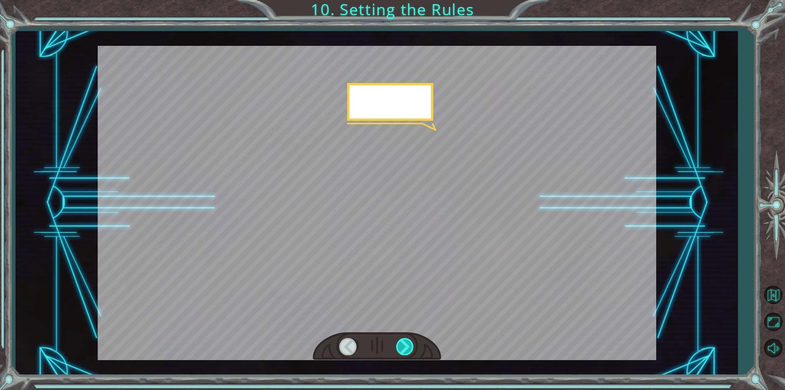
click at [373, 346] on div at bounding box center [405, 346] width 18 height 17
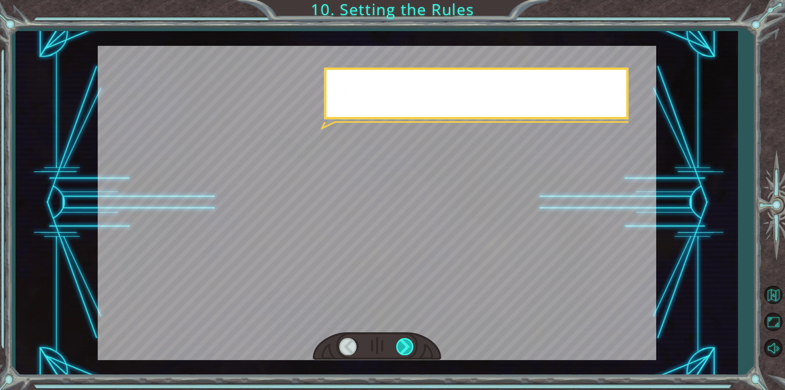
click at [373, 346] on div at bounding box center [405, 346] width 18 height 17
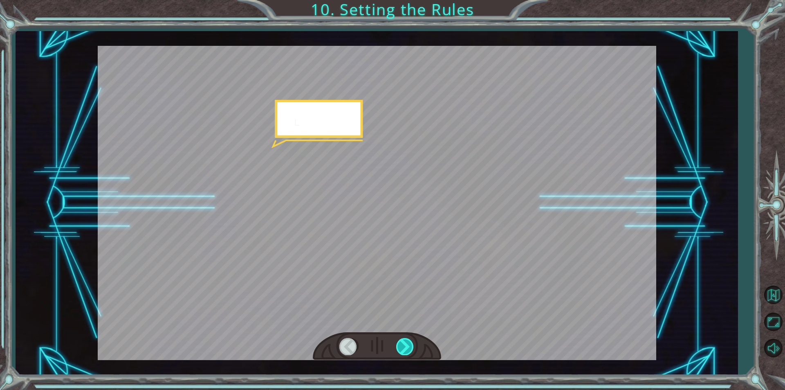
click at [373, 346] on div at bounding box center [405, 346] width 18 height 17
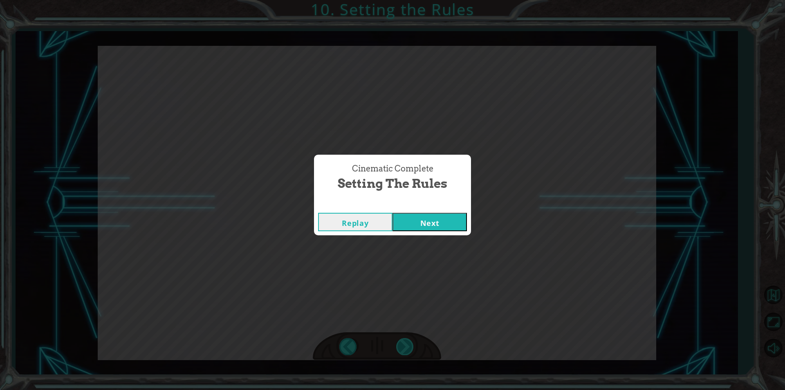
click at [373, 0] on div "Bad Syntax ()sneakHerodown Good Syntax hero . sneakDown () O k a y . N o w w e …" at bounding box center [392, 0] width 785 height 0
click at [373, 346] on div "Cinematic Complete Setting the Rules Replay Next" at bounding box center [392, 195] width 785 height 390
click at [373, 219] on button "Next" at bounding box center [430, 222] width 74 height 18
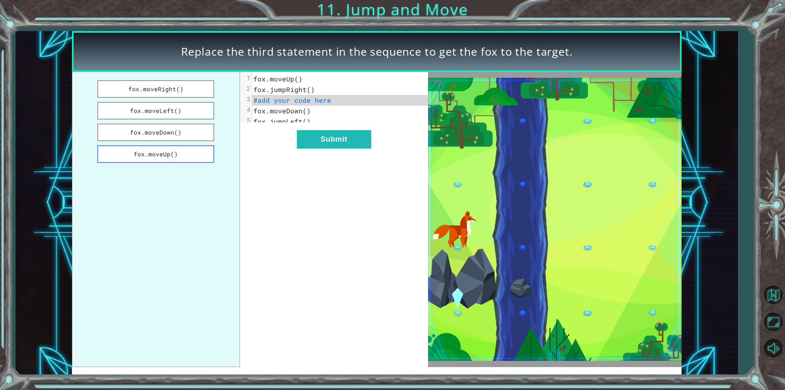
click at [130, 153] on button "fox.moveUp()" at bounding box center [155, 154] width 117 height 18
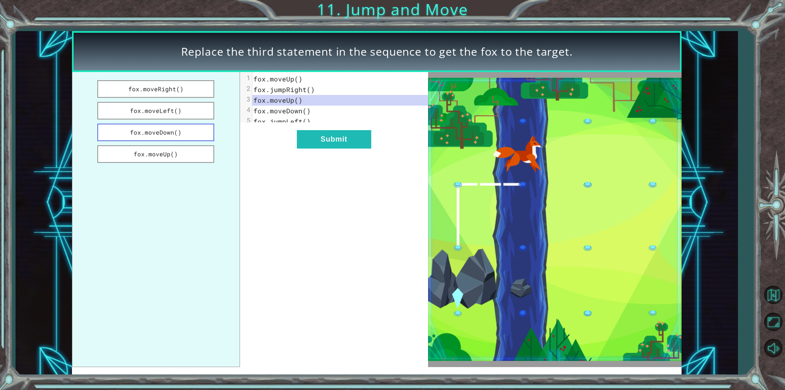
click at [169, 130] on button "fox.moveDown()" at bounding box center [155, 133] width 117 height 18
click at [312, 147] on button "Submit" at bounding box center [334, 139] width 74 height 18
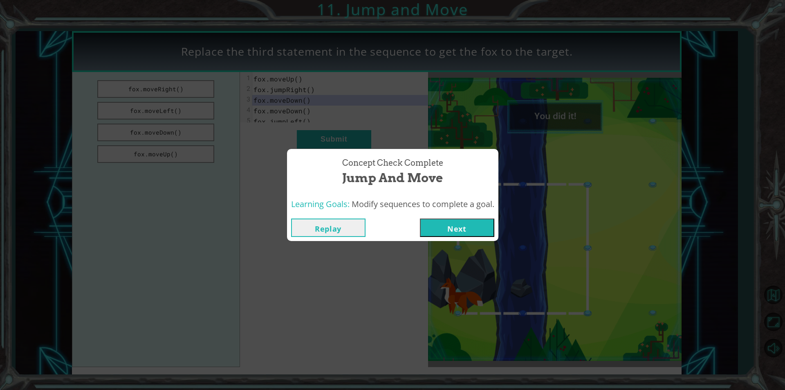
click at [373, 227] on button "Next" at bounding box center [457, 227] width 74 height 18
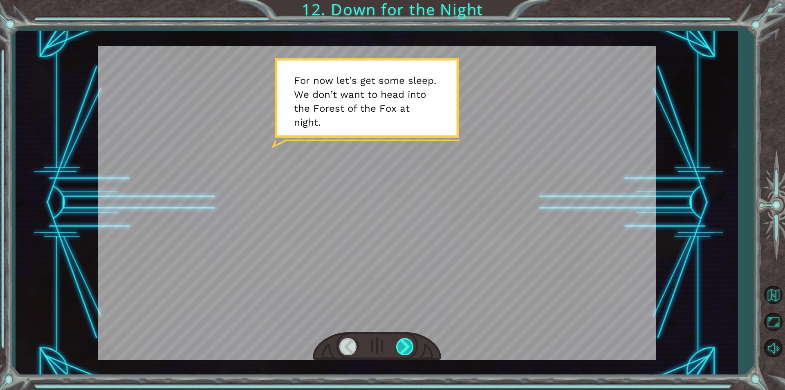
click at [373, 344] on div at bounding box center [405, 346] width 18 height 17
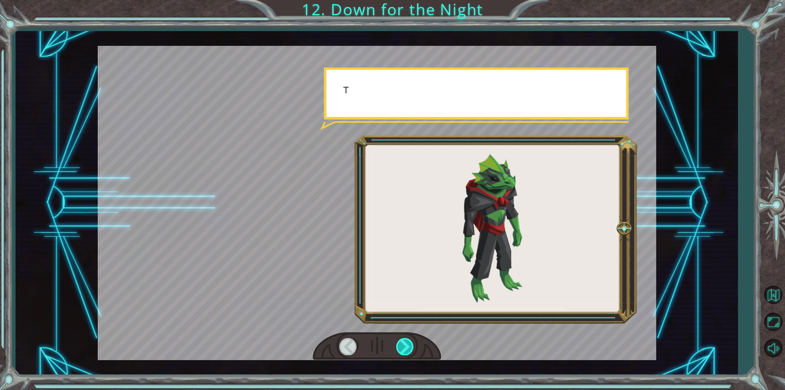
click at [373, 344] on div at bounding box center [405, 346] width 18 height 17
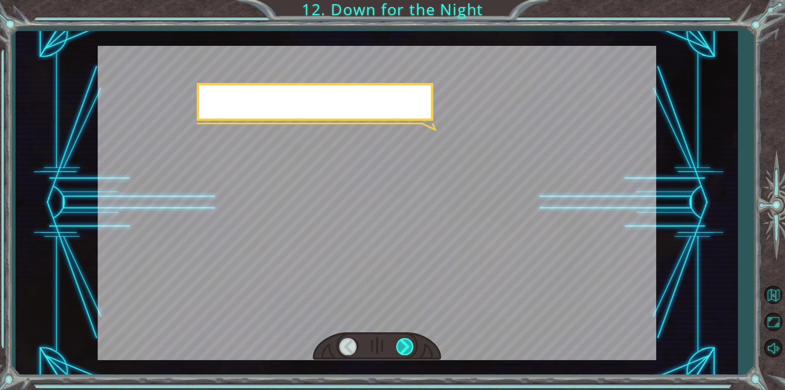
click at [373, 344] on div at bounding box center [405, 346] width 18 height 17
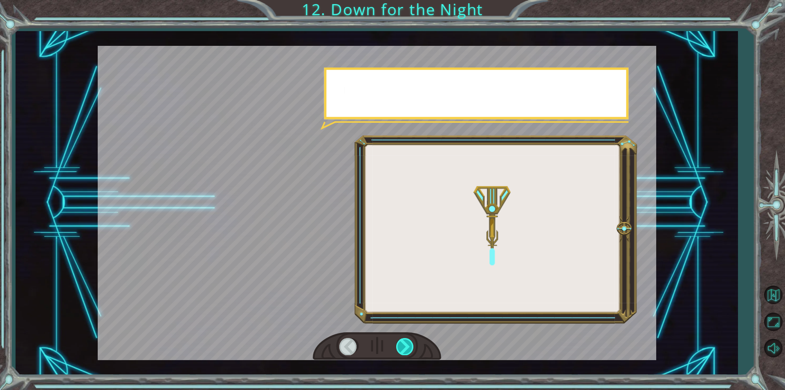
click at [373, 344] on div at bounding box center [405, 346] width 18 height 17
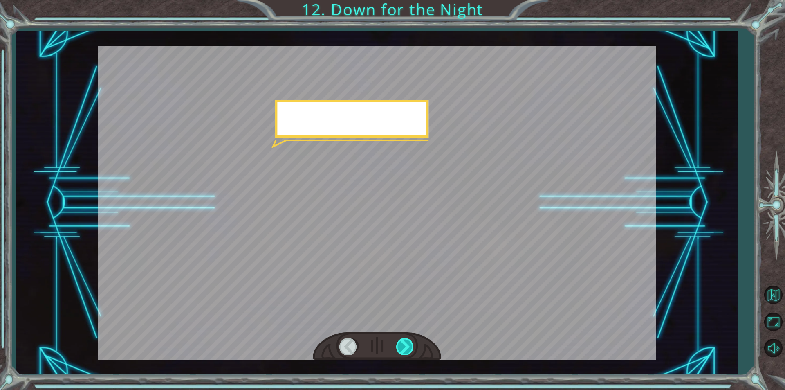
click at [373, 344] on div at bounding box center [405, 346] width 18 height 17
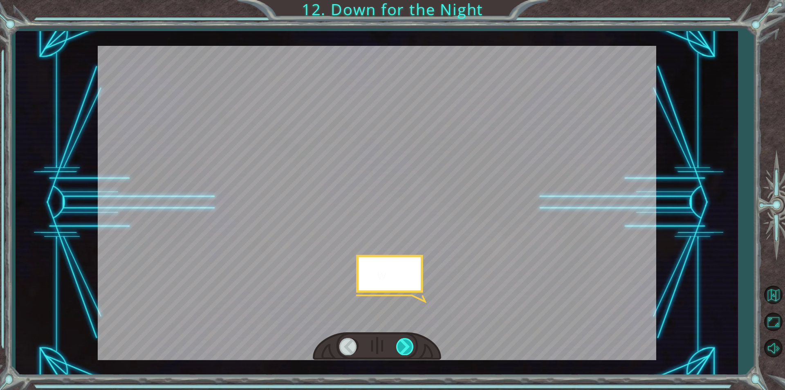
click at [373, 344] on div at bounding box center [405, 346] width 18 height 17
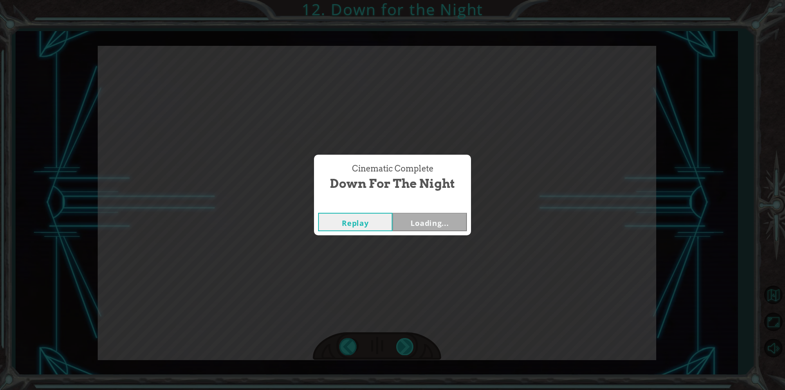
click at [373, 0] on div "F o r n o w l e t ’ s g e t s o m e s l e e p . W e d o n ’ t w a n t t o h e a…" at bounding box center [392, 0] width 785 height 0
click at [373, 344] on div "Cinematic Complete Down for the Night Replay Loading..." at bounding box center [392, 195] width 785 height 390
click at [373, 344] on div "Cinematic Complete Down for the Night Replay Next" at bounding box center [392, 195] width 785 height 390
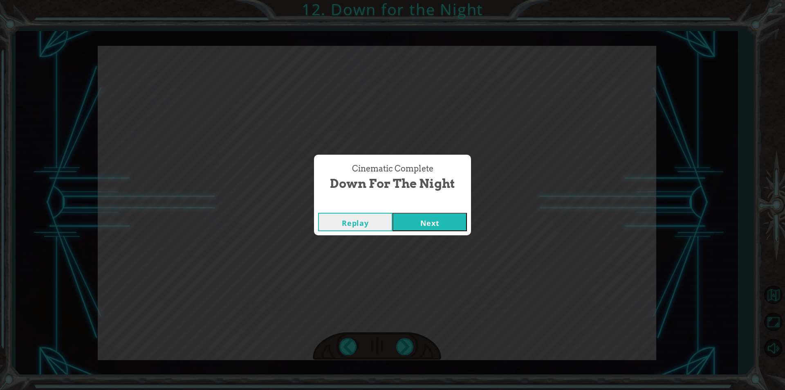
click at [373, 219] on button "Next" at bounding box center [430, 222] width 74 height 18
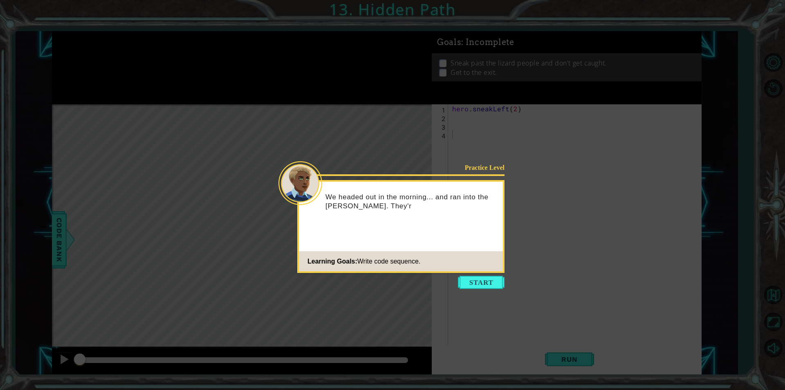
click at [373, 289] on icon at bounding box center [392, 195] width 785 height 390
click at [373, 273] on icon at bounding box center [392, 195] width 785 height 390
click at [373, 279] on button "Start" at bounding box center [481, 282] width 47 height 13
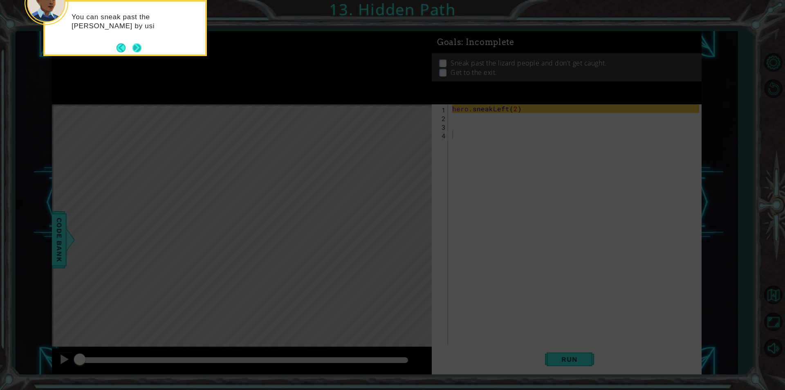
click at [136, 46] on button "Next" at bounding box center [137, 47] width 9 height 9
click at [136, 46] on icon at bounding box center [392, 58] width 785 height 663
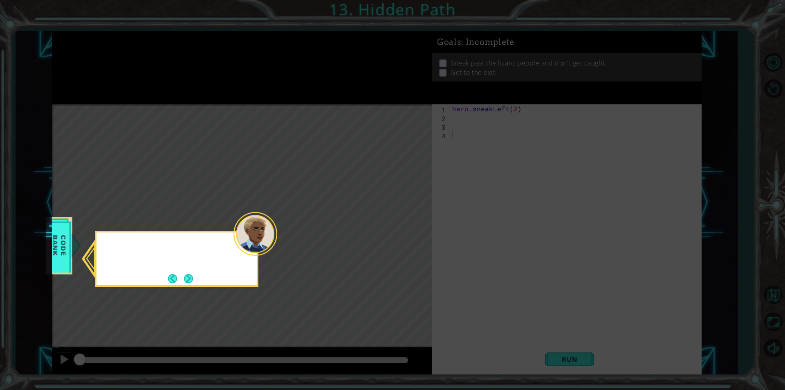
drag, startPoint x: 136, startPoint y: 46, endPoint x: 163, endPoint y: 90, distance: 51.4
click at [153, 76] on icon at bounding box center [392, 195] width 785 height 390
click at [185, 283] on button "Next" at bounding box center [188, 278] width 9 height 9
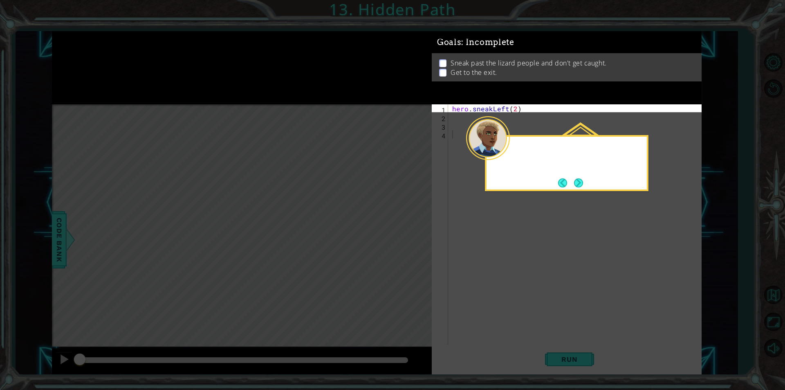
click at [185, 283] on icon at bounding box center [392, 195] width 785 height 390
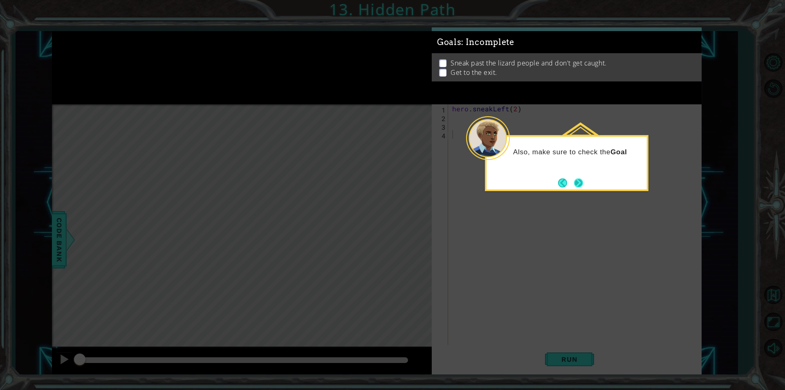
click at [373, 185] on button "Next" at bounding box center [578, 182] width 9 height 9
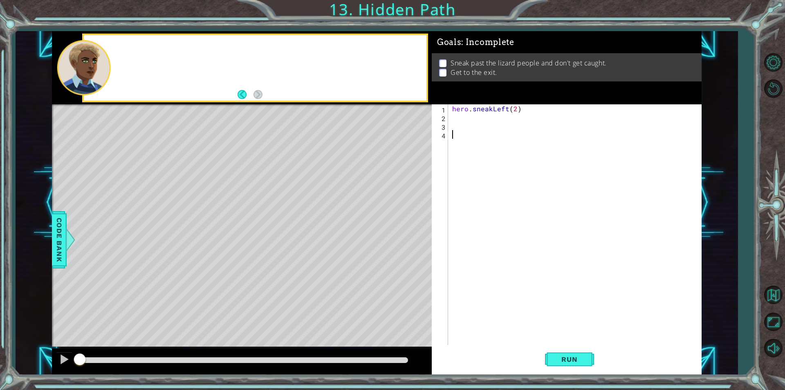
click at [373, 185] on div "hero . sneakLeft ( 2 )" at bounding box center [577, 233] width 253 height 258
click at [373, 353] on button "Run" at bounding box center [569, 359] width 49 height 27
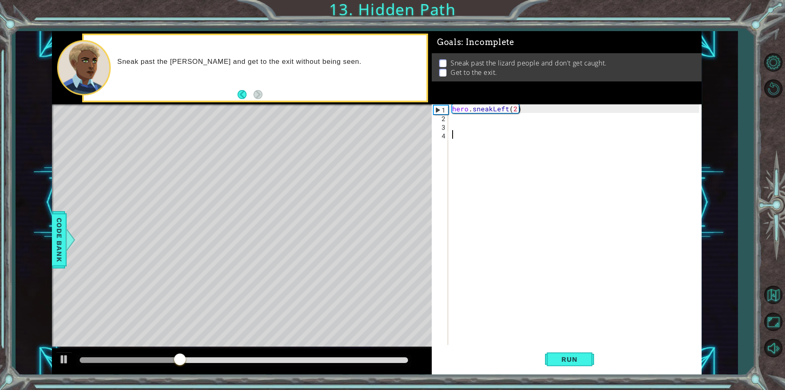
click at [373, 108] on div "hero . sneakLeft ( 2 )" at bounding box center [577, 233] width 253 height 258
type textarea "hero.sneakLeft(2)"
drag, startPoint x: 519, startPoint y: 108, endPoint x: 451, endPoint y: 106, distance: 68.0
click at [373, 106] on div "hero . sneakLeft ( 2 )" at bounding box center [577, 233] width 253 height 258
click at [373, 129] on div "hero . sneakLeft ( 2 )" at bounding box center [577, 233] width 253 height 258
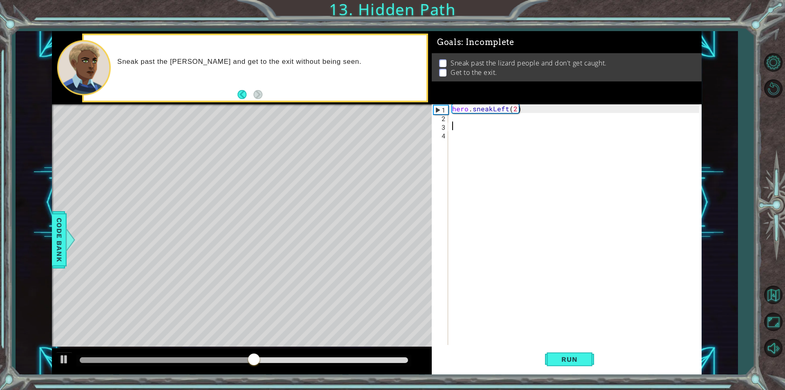
click at [373, 120] on div "hero . sneakLeft ( 2 )" at bounding box center [577, 233] width 253 height 258
paste textarea "hero.sneakLeft(2)"
click at [373, 119] on div "hero . sneakLeft ( 2 ) hero . sneakLeft ( 2 )" at bounding box center [577, 233] width 253 height 258
click at [373, 118] on div "hero . sneakLeft ( 2 ) hero . sneakLeft ( 2 )" at bounding box center [577, 233] width 253 height 258
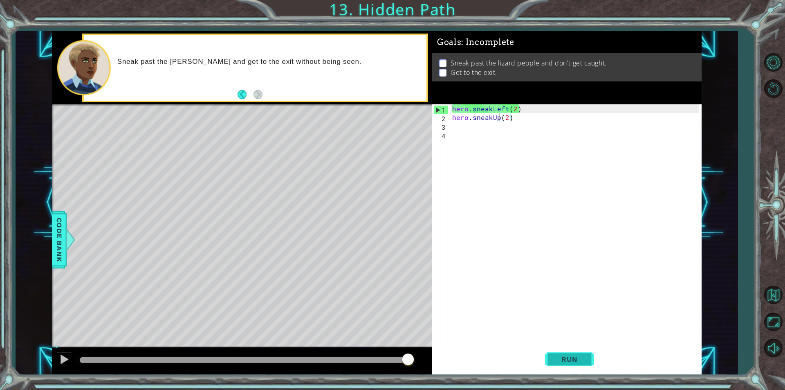
click at [373, 371] on button "Run" at bounding box center [569, 359] width 49 height 27
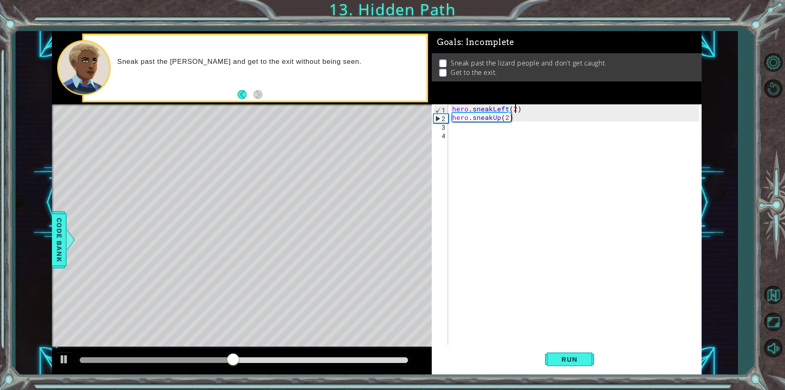
click at [373, 110] on div "hero . sneakLeft ( 2 ) hero . sneakUp ( 2 )" at bounding box center [577, 233] width 253 height 258
type textarea "hero.sneakLeft(2)"
click at [373, 135] on div "hero . sneakLeft ( 2 ) hero . sneakUp ( 2 )" at bounding box center [577, 233] width 253 height 258
click at [373, 130] on div "hero . sneakLeft ( 2 ) hero . sneakUp ( 2 )" at bounding box center [577, 233] width 253 height 258
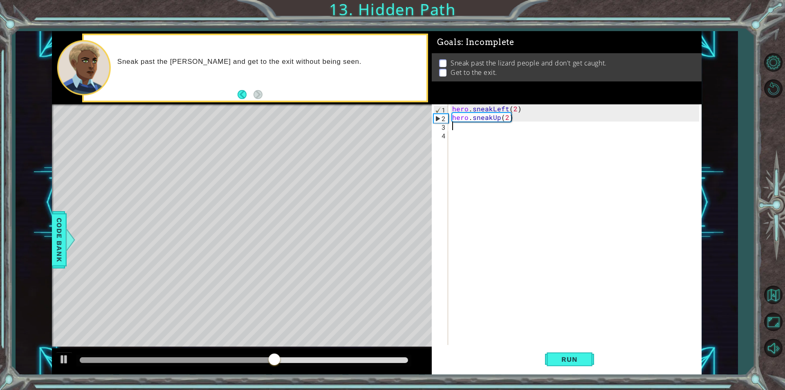
paste textarea "hero.sneakLeft(2)"
click at [373, 125] on div "hero . sneakLeft ( 2 ) hero . sneakUp ( 2 ) hero . sneakLeft ( 2 )" at bounding box center [577, 233] width 253 height 258
type textarea "hero.sneakRight(2)"
click at [373, 362] on span "Run" at bounding box center [569, 359] width 32 height 8
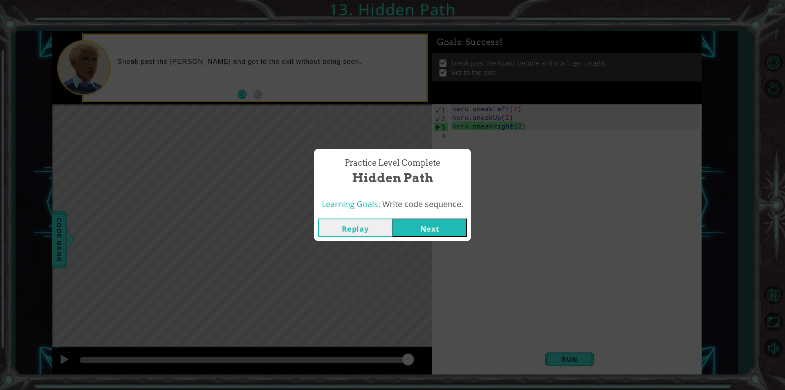
click at [373, 225] on button "Next" at bounding box center [430, 227] width 74 height 18
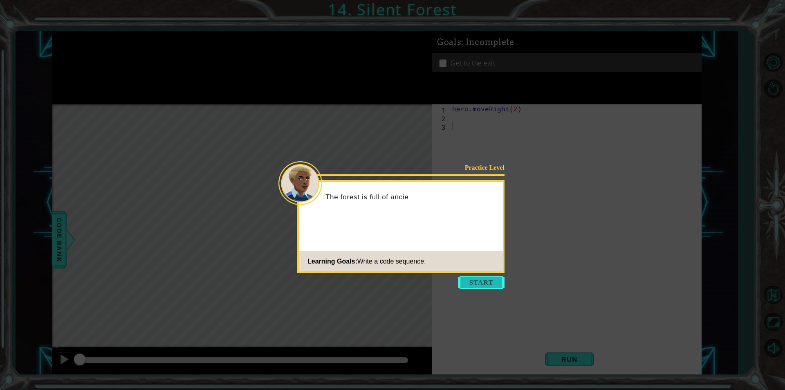
click at [373, 283] on button "Start" at bounding box center [481, 282] width 47 height 13
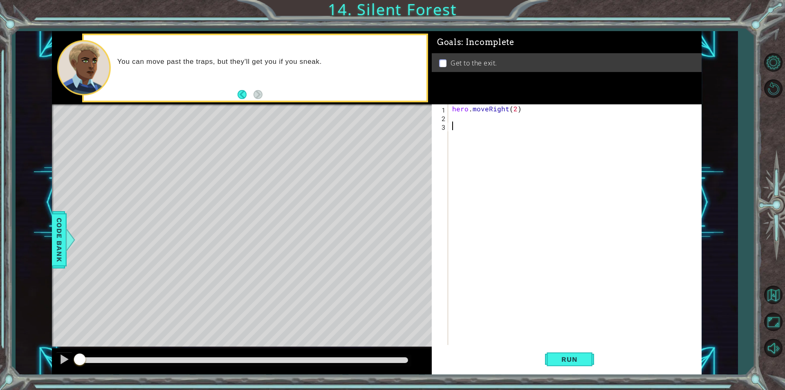
drag, startPoint x: 460, startPoint y: 292, endPoint x: 482, endPoint y: 345, distance: 57.4
click at [373, 333] on div "hero . moveRight ( 2 )" at bounding box center [577, 233] width 253 height 258
click at [373, 362] on button "Run" at bounding box center [569, 359] width 49 height 27
click at [373, 121] on div "hero . moveRight ( 2 )" at bounding box center [577, 233] width 253 height 258
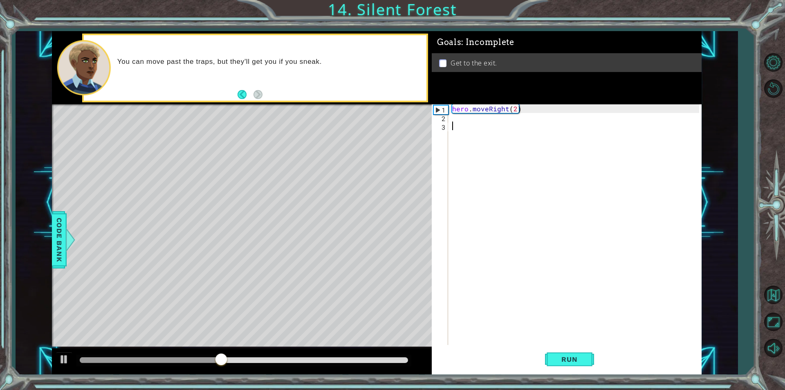
click at [373, 121] on div "hero . moveRight ( 2 )" at bounding box center [577, 233] width 253 height 258
click at [373, 118] on div "hero . moveRight ( 2 )" at bounding box center [577, 233] width 253 height 258
paste textarea "hero.sneakLeft(2)"
click at [373, 118] on div "hero . moveRight ( 2 ) hero . sneakLeft ( 2 )" at bounding box center [577, 233] width 253 height 258
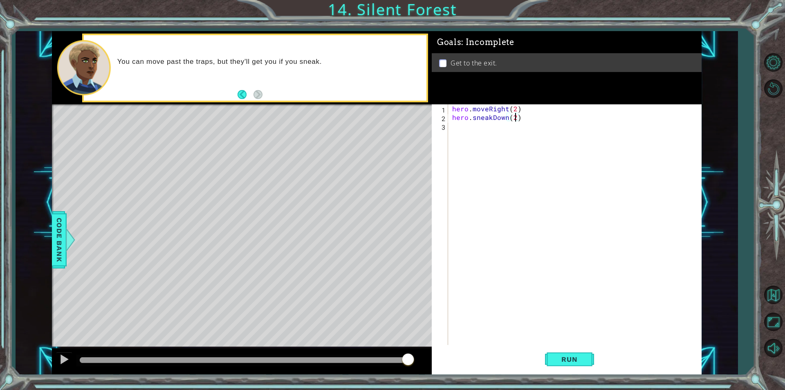
click at [373, 117] on div "hero . moveRight ( 2 ) hero . sneakDown ( 2 )" at bounding box center [577, 233] width 253 height 258
type textarea "hero.sneakDown()"
click at [373, 129] on div "hero . moveRight ( 2 ) hero . sneakDown ( )" at bounding box center [577, 233] width 253 height 258
paste textarea "hero.sneakLeft(2)"
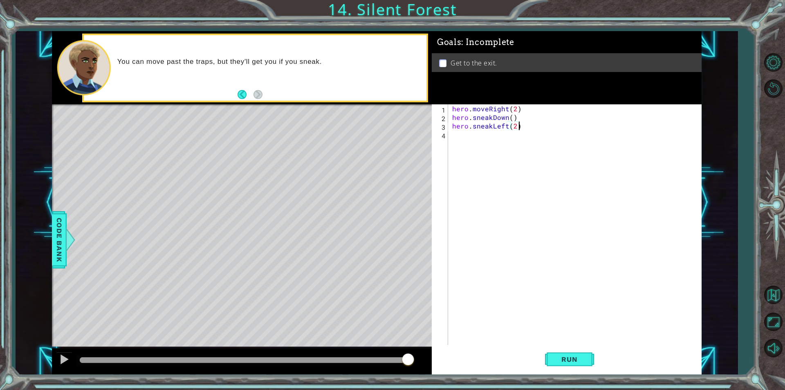
click at [373, 123] on div "hero . moveRight ( 2 ) hero . sneakDown ( ) hero . sneakLeft ( 2 )" at bounding box center [577, 233] width 253 height 258
type textarea "hero.sneakRight(2)"
click at [373, 134] on div "hero . moveRight ( 2 ) hero . sneakDown ( ) hero . sneakRight ( 2 )" at bounding box center [577, 233] width 253 height 258
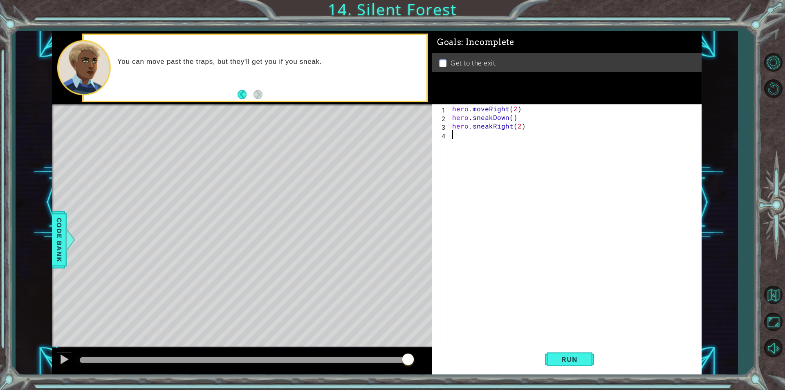
drag, startPoint x: 442, startPoint y: 142, endPoint x: 438, endPoint y: 146, distance: 5.5
drag, startPoint x: 438, startPoint y: 146, endPoint x: 642, endPoint y: 211, distance: 213.3
click at [373, 211] on div "hero . moveRight ( 2 ) hero . sneakDown ( ) hero . sneakRight ( 2 )" at bounding box center [577, 233] width 253 height 258
click at [373, 353] on button "Run" at bounding box center [569, 359] width 49 height 27
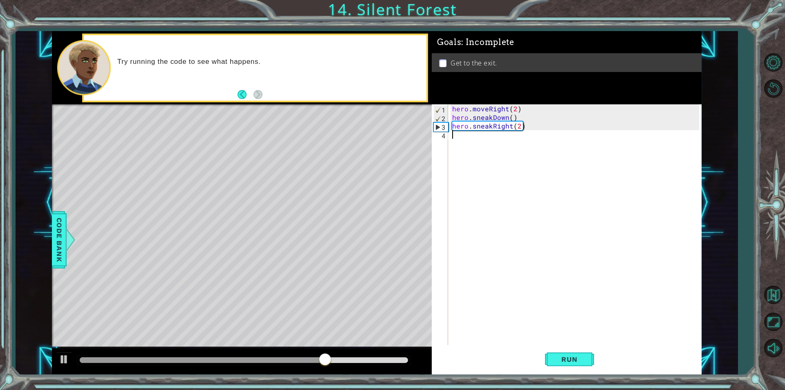
click at [373, 155] on div "hero . moveRight ( 2 ) hero . sneakDown ( ) hero . sneakRight ( 2 )" at bounding box center [577, 233] width 253 height 258
click at [373, 145] on div "hero . moveRight ( 2 ) hero . sneakDown ( ) hero . sneakRight ( 2 )" at bounding box center [577, 233] width 253 height 258
paste textarea "hero.sneakLeft(2)"
type textarea "hero.sneakLeft(2)"
click at [373, 147] on div "hero . moveRight ( 2 ) hero . sneakDown ( ) hero . sneakRight ( 2 ) hero . snea…" at bounding box center [577, 233] width 253 height 258
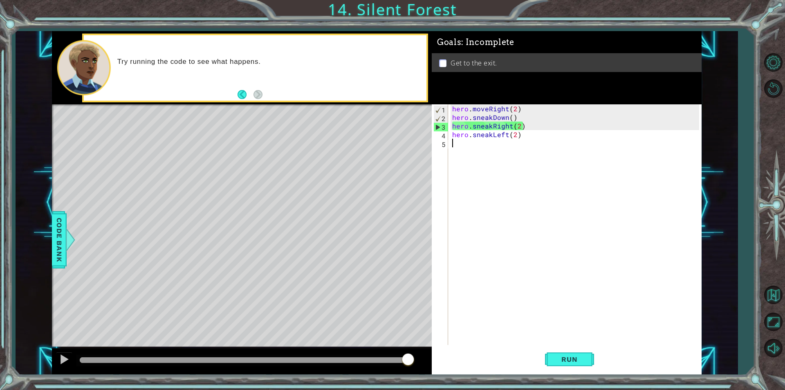
click at [373, 140] on div "hero . moveRight ( 2 ) hero . sneakDown ( ) hero . sneakRight ( 2 ) hero . snea…" at bounding box center [577, 233] width 253 height 258
click at [373, 139] on div "hero . moveRight ( 2 ) hero . sneakDown ( ) hero . sneakRight ( 2 ) hero . snea…" at bounding box center [577, 233] width 253 height 258
click at [373, 133] on div "hero . moveRight ( 2 ) hero . sneakDown ( ) hero . sneakRight ( 2 ) hero . snea…" at bounding box center [577, 233] width 253 height 258
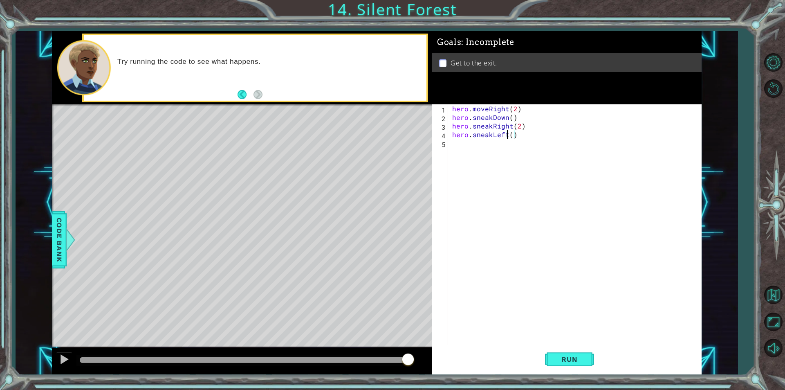
click at [373, 136] on div "hero . moveRight ( 2 ) hero . sneakDown ( ) hero . sneakRight ( 2 ) hero . snea…" at bounding box center [577, 233] width 253 height 258
type textarea "hero.sneakUp()"
click at [373, 366] on button "Run" at bounding box center [569, 359] width 49 height 27
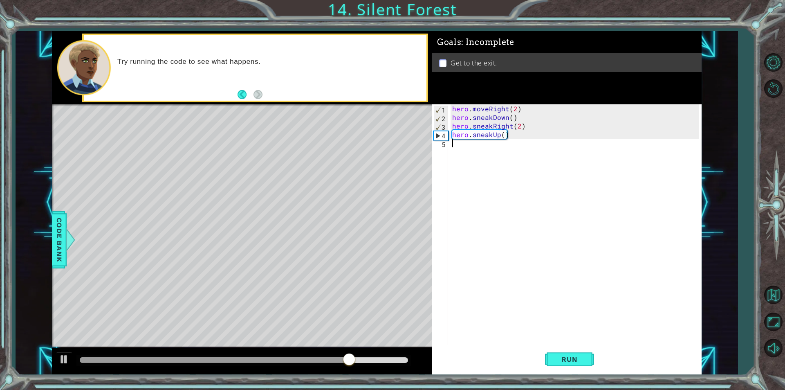
click at [373, 153] on div "hero . moveRight ( 2 ) hero . sneakDown ( ) hero . sneakRight ( 2 ) hero . snea…" at bounding box center [577, 233] width 253 height 258
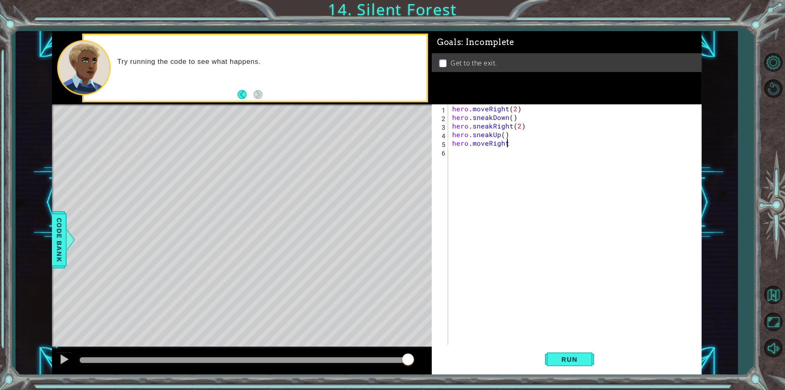
scroll to position [0, 3]
type textarea "hero.moveRight()"
click at [373, 355] on span "Run" at bounding box center [569, 359] width 32 height 8
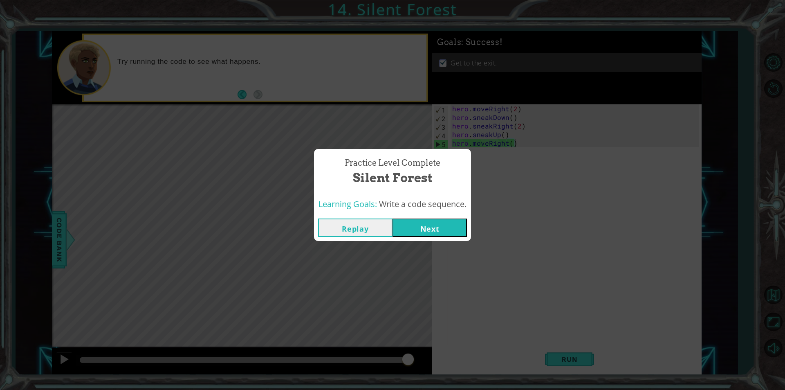
click at [373, 229] on button "Next" at bounding box center [430, 227] width 74 height 18
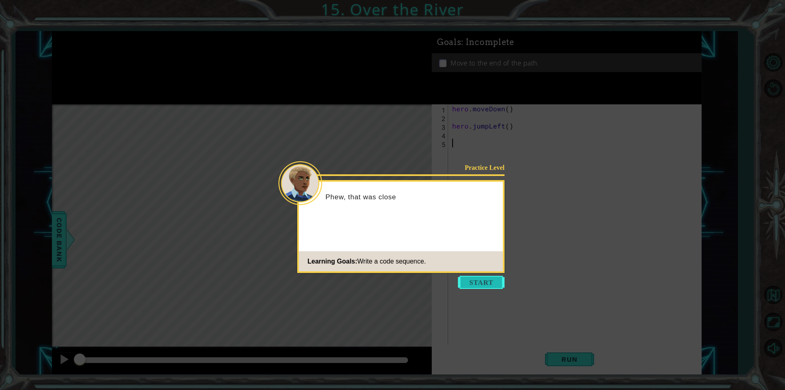
click at [373, 286] on button "Start" at bounding box center [481, 282] width 47 height 13
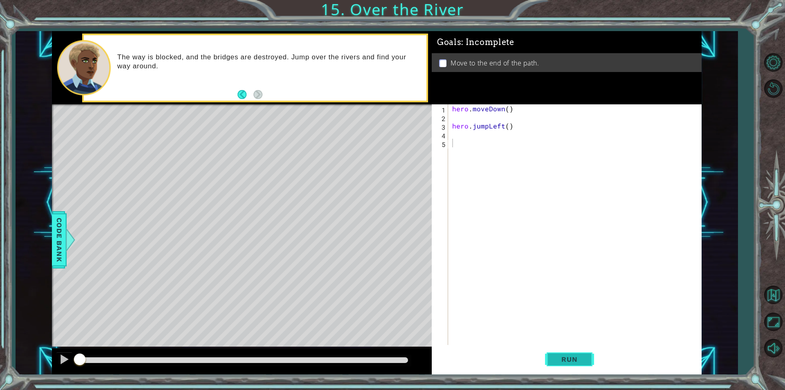
click at [373, 355] on span "Run" at bounding box center [569, 359] width 32 height 8
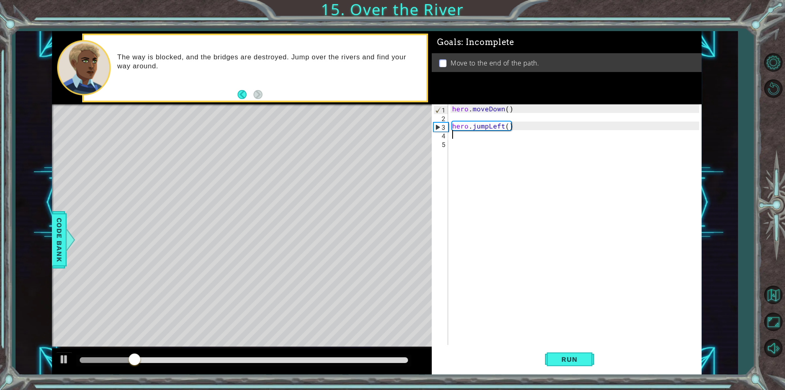
click at [373, 137] on div "hero . moveDown ( ) hero . jumpLeft ( )" at bounding box center [577, 233] width 253 height 258
paste textarea "hero.sneakLeft(2)"
click at [373, 133] on div "hero . moveDown ( ) hero . jumpLeft ( ) hero . sneakLeft ( 2 )" at bounding box center [577, 233] width 253 height 258
click at [373, 136] on div "hero . moveDown ( ) hero . jumpLeft ( ) hero . Left ( 2 )" at bounding box center [577, 233] width 253 height 258
click at [373, 134] on div "hero . moveDown ( ) hero . jumpLeft ( ) hero . Left ( )" at bounding box center [577, 233] width 253 height 258
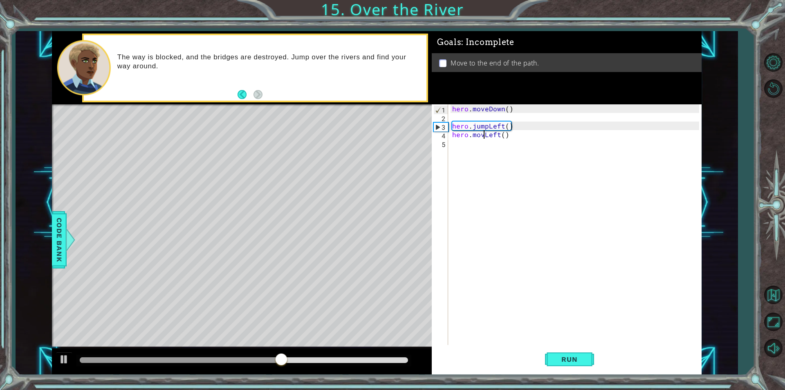
type textarea "hero.moveLeft()"
click at [373, 148] on div "hero . moveDown ( ) hero . jumpLeft ( ) hero . moveLeft ( )" at bounding box center [577, 233] width 253 height 258
click at [373, 144] on div "hero . moveDown ( ) hero . jumpLeft ( ) hero . moveLeft ( ) hero . jumptDown" at bounding box center [577, 233] width 253 height 258
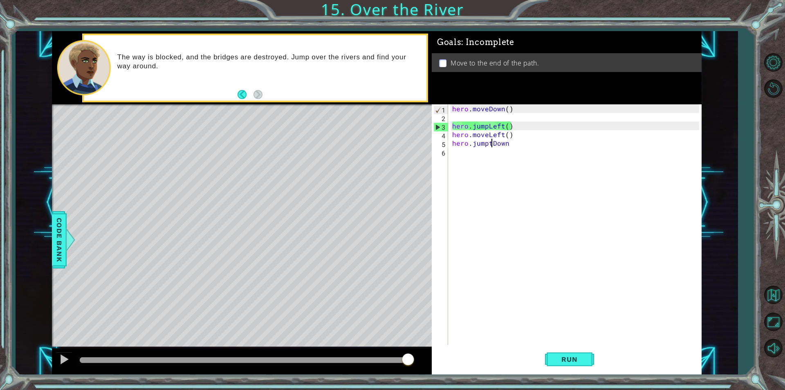
click at [373, 143] on div "hero . moveDown ( ) hero . jumpLeft ( ) hero . moveLeft ( ) hero . jumptDown" at bounding box center [577, 233] width 253 height 258
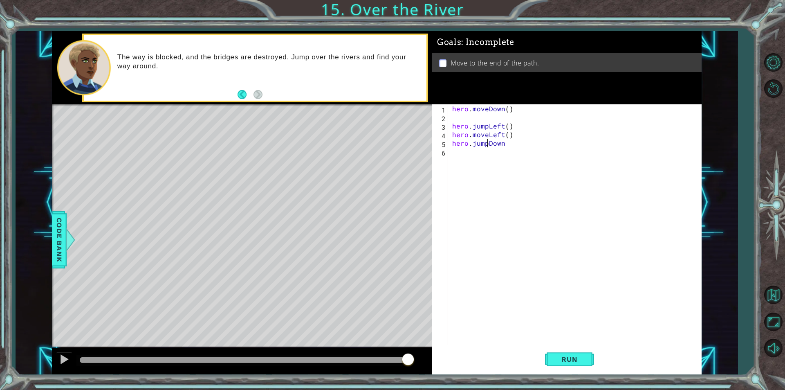
scroll to position [0, 2]
type textarea "hero.jumpDown"
click at [373, 148] on div "hero . moveDown ( ) hero . jumpLeft ( ) hero . moveLeft ( ) hero . jumpDown" at bounding box center [577, 233] width 253 height 258
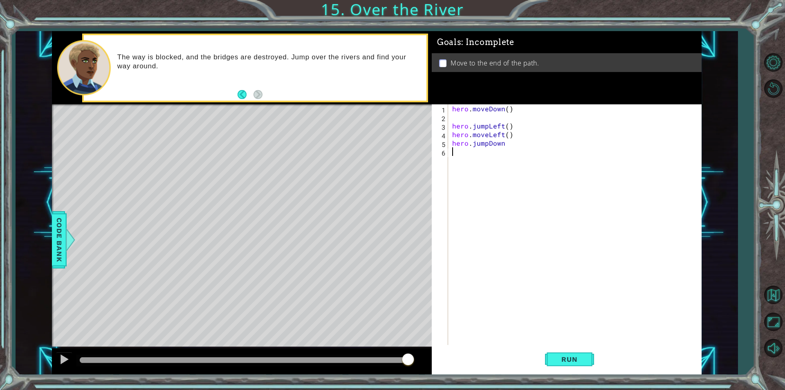
click at [373, 144] on div "hero . moveDown ( ) hero . jumpLeft ( ) hero . moveLeft ( ) hero . jumpDown" at bounding box center [577, 233] width 253 height 258
type textarea "hero.jumpDown()"
click at [373, 355] on span "Run" at bounding box center [569, 359] width 32 height 8
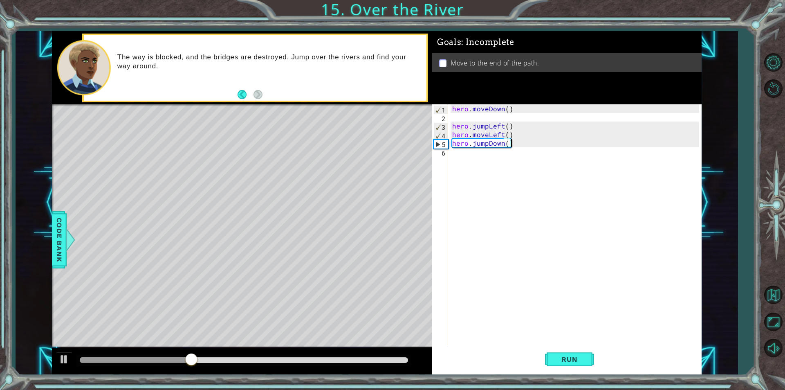
click at [373, 156] on div "hero . moveDown ( ) hero . jumpLeft ( ) hero . moveLeft ( ) hero . jumpDown ( )" at bounding box center [577, 233] width 253 height 258
type textarea "hero.jumpRight()"
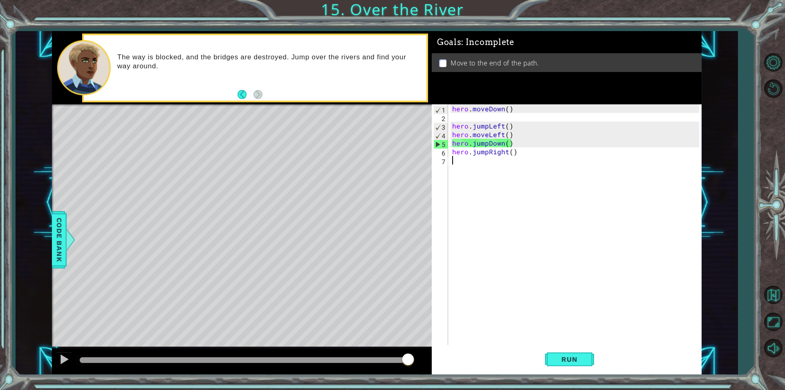
click at [373, 170] on div "hero . moveDown ( ) hero . jumpLeft ( ) hero . moveLeft ( ) hero . jumpDown ( )…" at bounding box center [577, 233] width 253 height 258
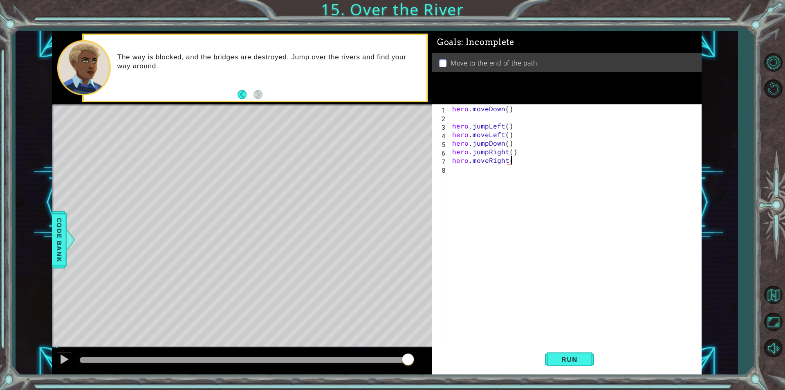
type textarea "hero.moveRight()"
click at [373, 170] on div "hero . moveDown ( ) hero . jumpLeft ( ) hero . moveLeft ( ) hero . jumpDown ( )…" at bounding box center [577, 233] width 253 height 258
type textarea "hero.moveDown()"
click at [373, 358] on span "Run" at bounding box center [569, 359] width 32 height 8
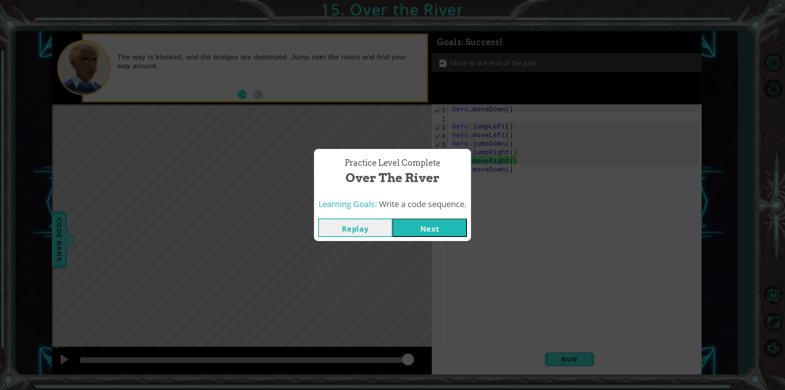
click at [373, 237] on div "Replay Next" at bounding box center [392, 227] width 157 height 27
click at [373, 231] on button "Next" at bounding box center [430, 227] width 74 height 18
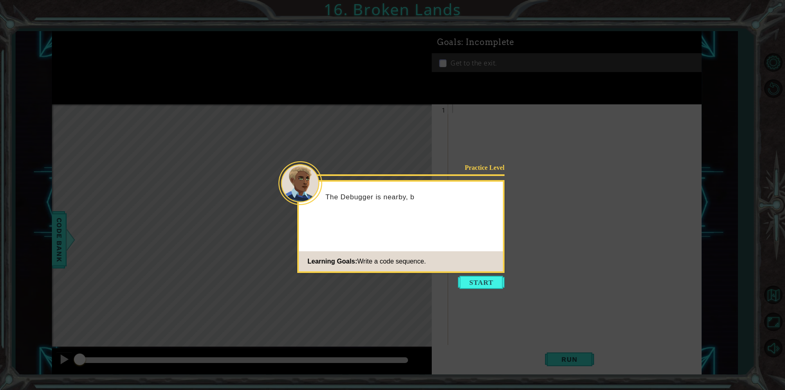
click at [373, 274] on icon at bounding box center [392, 195] width 785 height 390
click at [373, 278] on button "Start" at bounding box center [481, 282] width 47 height 13
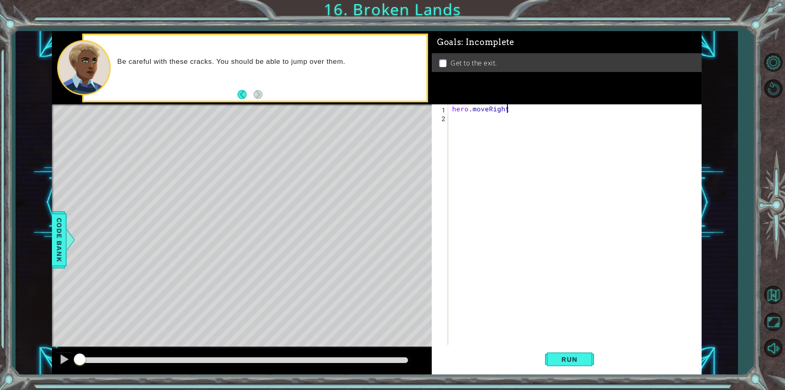
scroll to position [0, 3]
type textarea "hero.moveRight()"
click at [373, 114] on div "hero . moveRight ( )" at bounding box center [577, 233] width 253 height 258
type textarea "H"
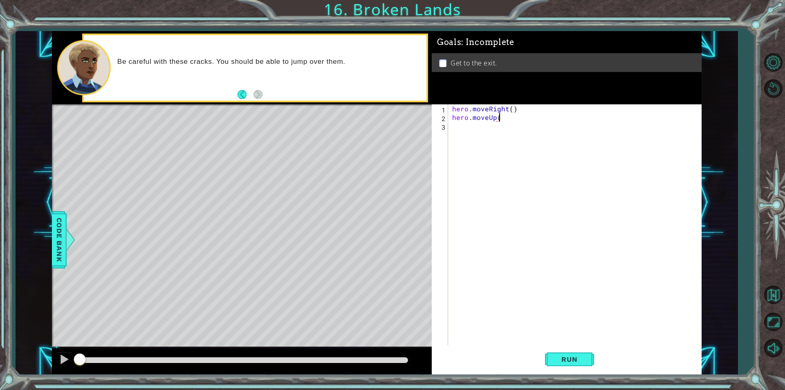
scroll to position [0, 2]
type textarea "hero.moveUp()"
click at [373, 133] on div "hero . moveRight ( ) hero . moveUp ( )" at bounding box center [577, 233] width 253 height 258
click at [373, 125] on div "hero . moveRight ( ) hero . moveUp ( ) [PERSON_NAME] . jump" at bounding box center [577, 233] width 253 height 258
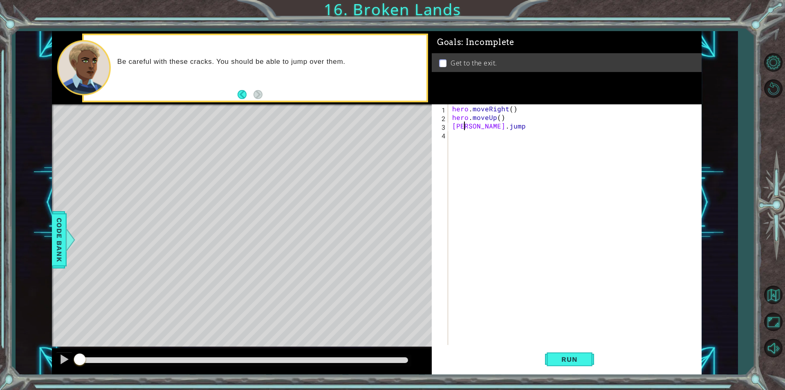
type textarea "hero.jump"
click at [373, 131] on div "hero . moveRight ( ) hero . moveUp ( ) hero . jump" at bounding box center [577, 233] width 253 height 258
click at [373, 130] on div "hero . moveRight ( ) hero . moveUp ( ) hero . jump" at bounding box center [577, 233] width 253 height 258
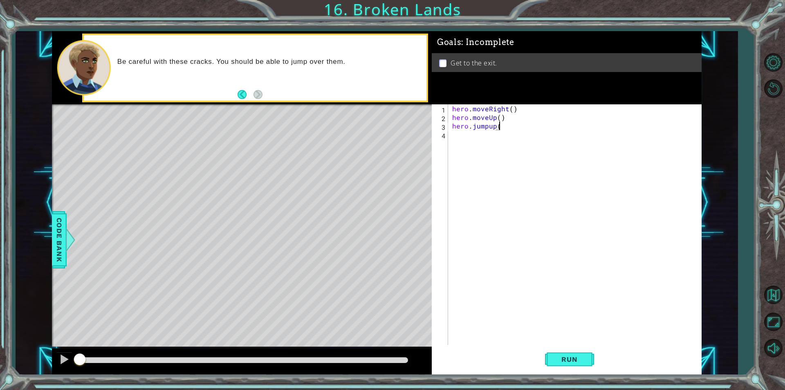
scroll to position [0, 2]
click at [373, 128] on div "hero . moveRight ( ) hero . moveUp ( ) hero . jumpup ( )" at bounding box center [577, 233] width 253 height 258
type textarea "hero.jumpUp()"
click at [373, 362] on span "Run" at bounding box center [569, 359] width 32 height 8
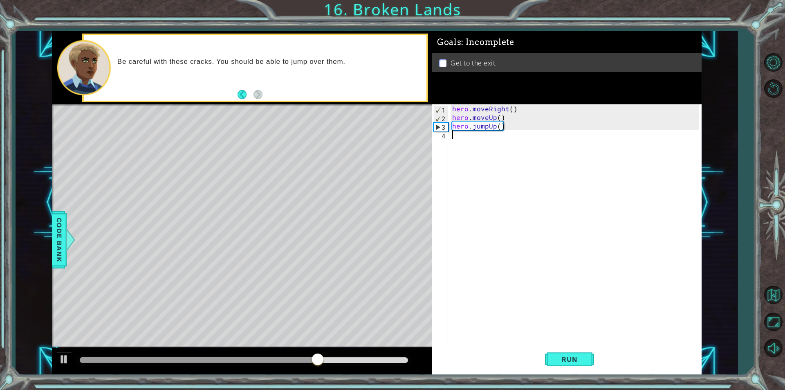
click at [373, 148] on div "hero . moveRight ( ) hero . moveUp ( ) hero . jumpUp ( )" at bounding box center [577, 233] width 253 height 258
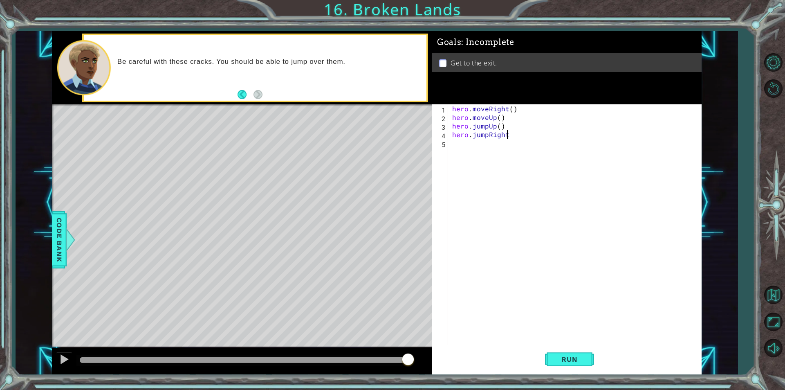
scroll to position [0, 3]
type textarea "hero.jumpRight()"
click at [373, 146] on div "hero . moveRight ( ) hero . moveUp ( ) hero . jumpUp ( ) hero . jumpRight ( )" at bounding box center [577, 233] width 253 height 258
type textarea "hero.moveRight(2)"
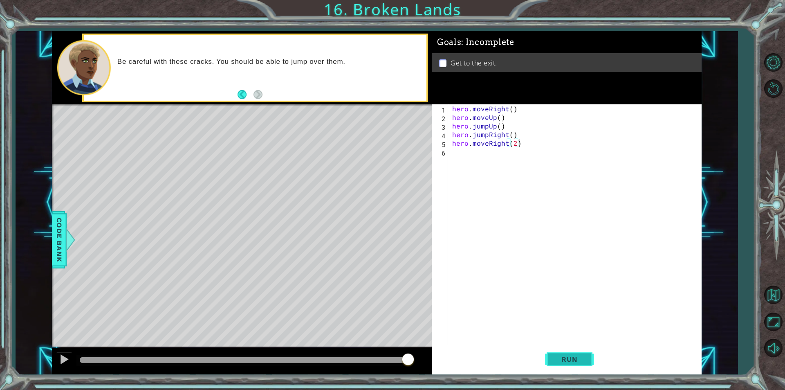
click at [373, 359] on span "Run" at bounding box center [569, 359] width 32 height 8
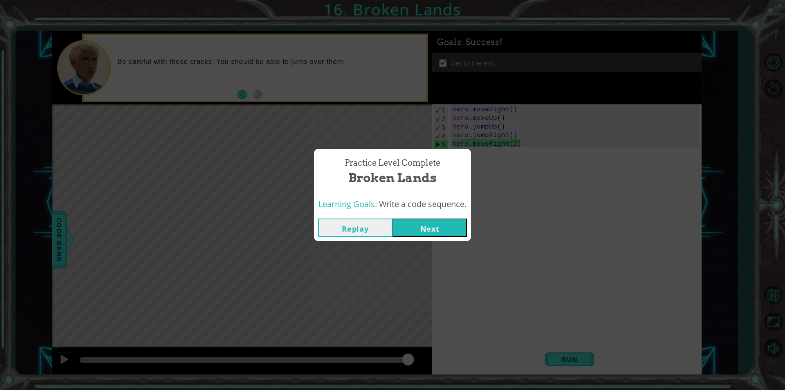
click at [373, 220] on button "Next" at bounding box center [430, 227] width 74 height 18
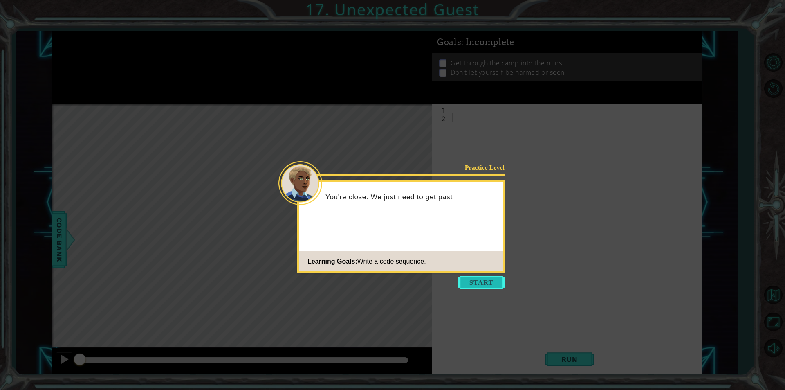
click at [373, 283] on button "Start" at bounding box center [481, 282] width 47 height 13
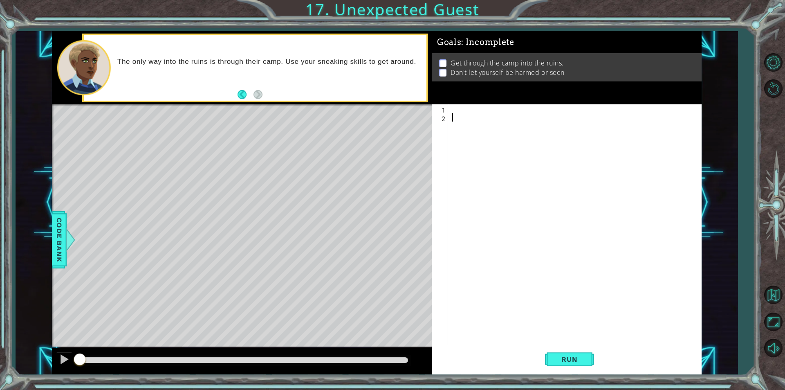
click at [373, 107] on div at bounding box center [577, 233] width 253 height 258
type textarea "hero.jumpDown()"
click at [373, 120] on div "hero . jumpDown ( )" at bounding box center [577, 233] width 253 height 258
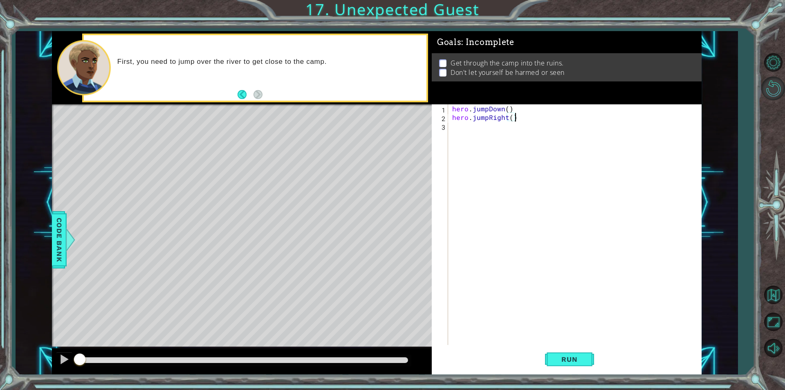
type textarea "hero.jumpRight()"
